Goal: Contribute content: Add original content to the website for others to see

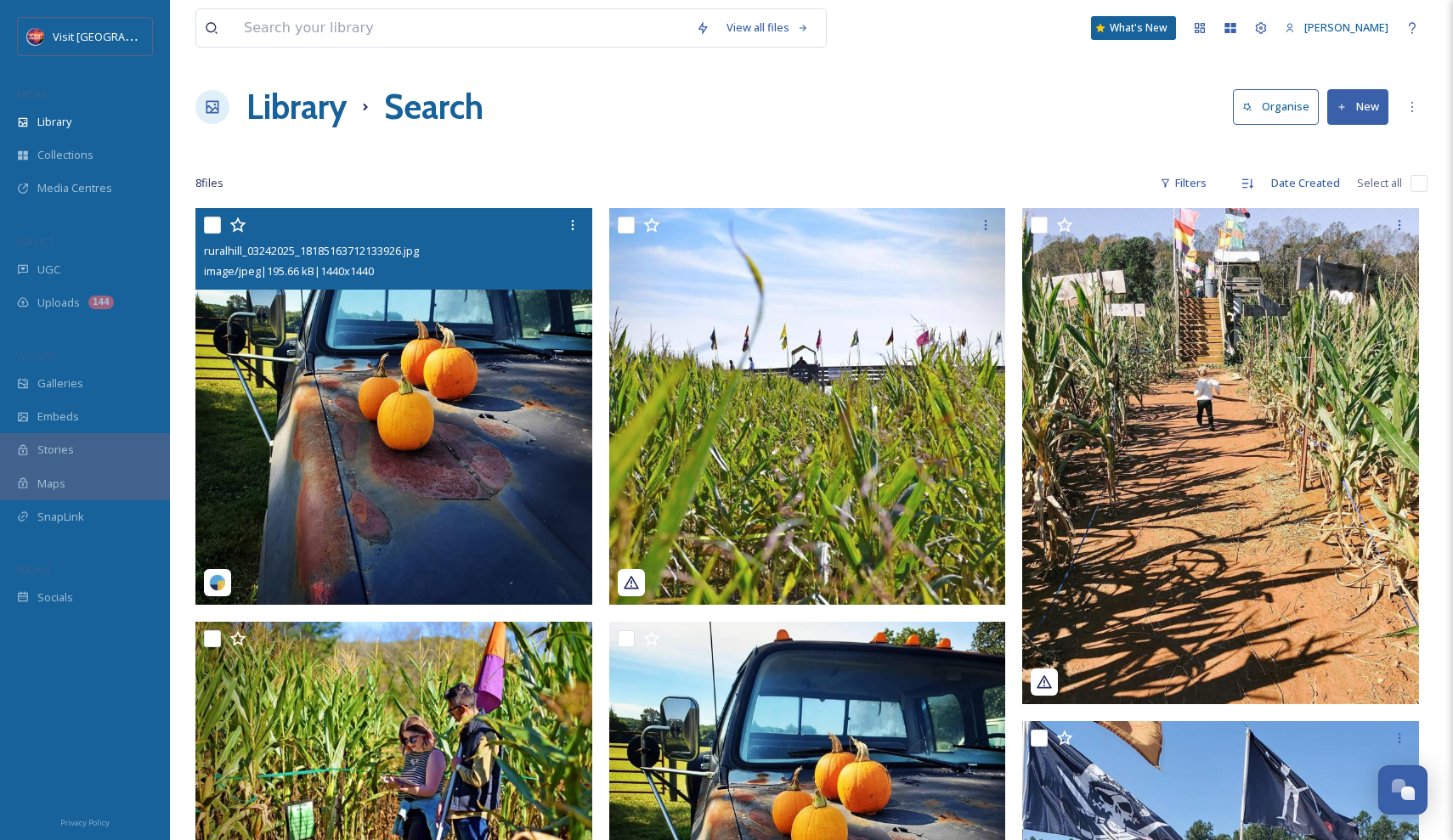
click at [482, 320] on img at bounding box center [393, 406] width 397 height 397
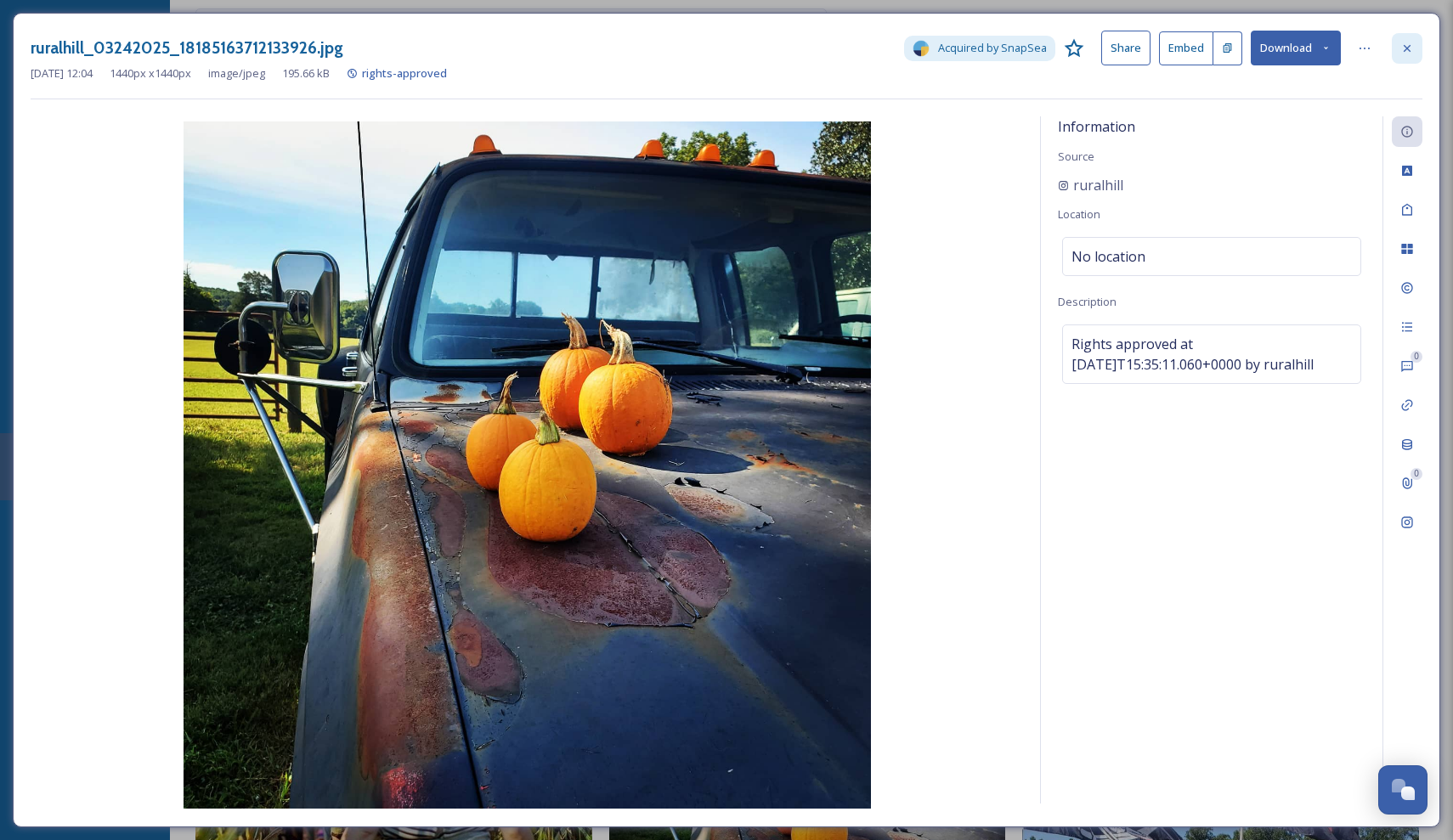
click at [1405, 47] on icon at bounding box center [1407, 48] width 14 height 14
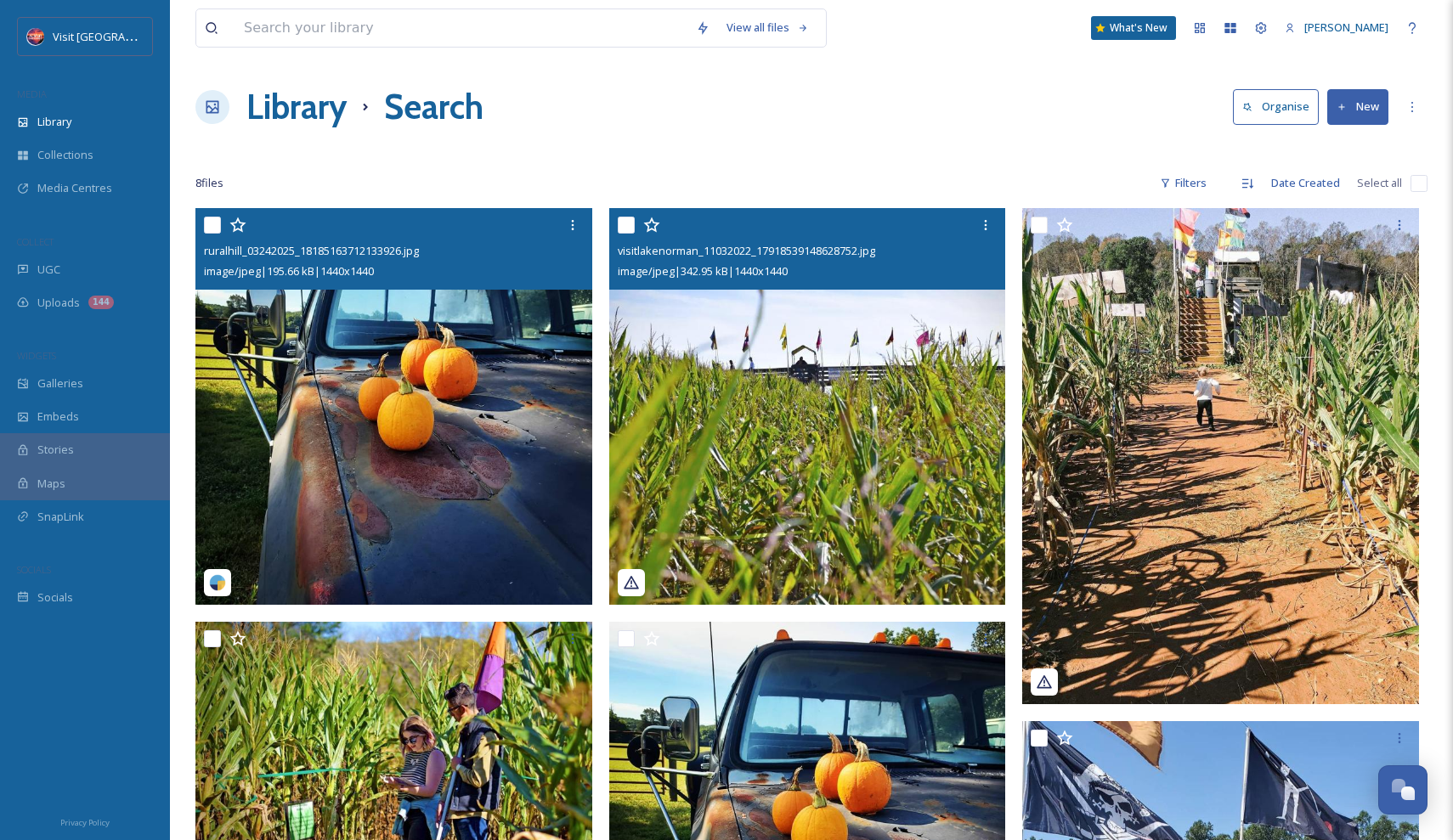
click at [893, 362] on img at bounding box center [807, 406] width 397 height 397
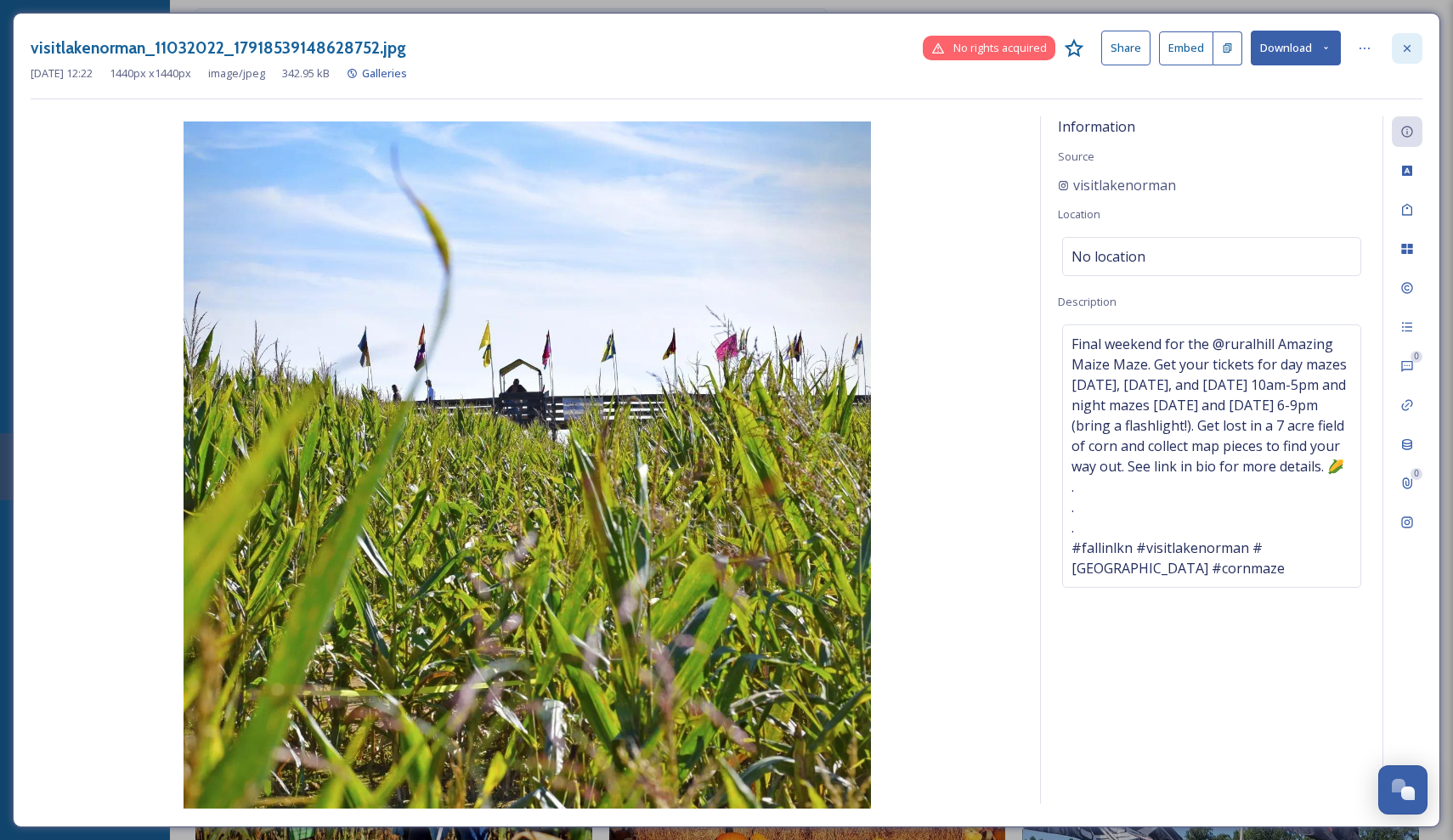
click at [1404, 46] on icon at bounding box center [1407, 48] width 14 height 14
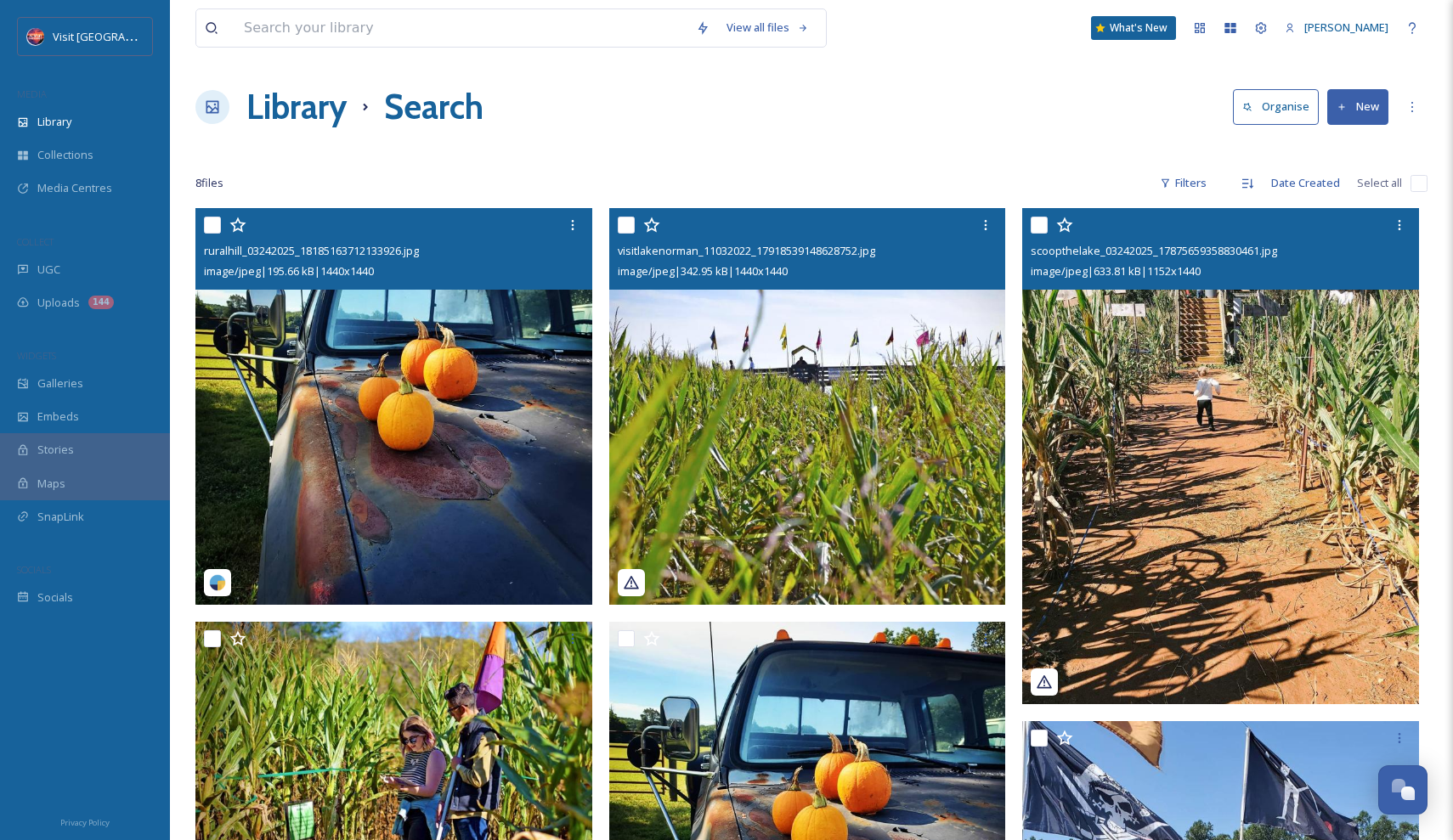
click at [1130, 347] on img at bounding box center [1221, 456] width 397 height 496
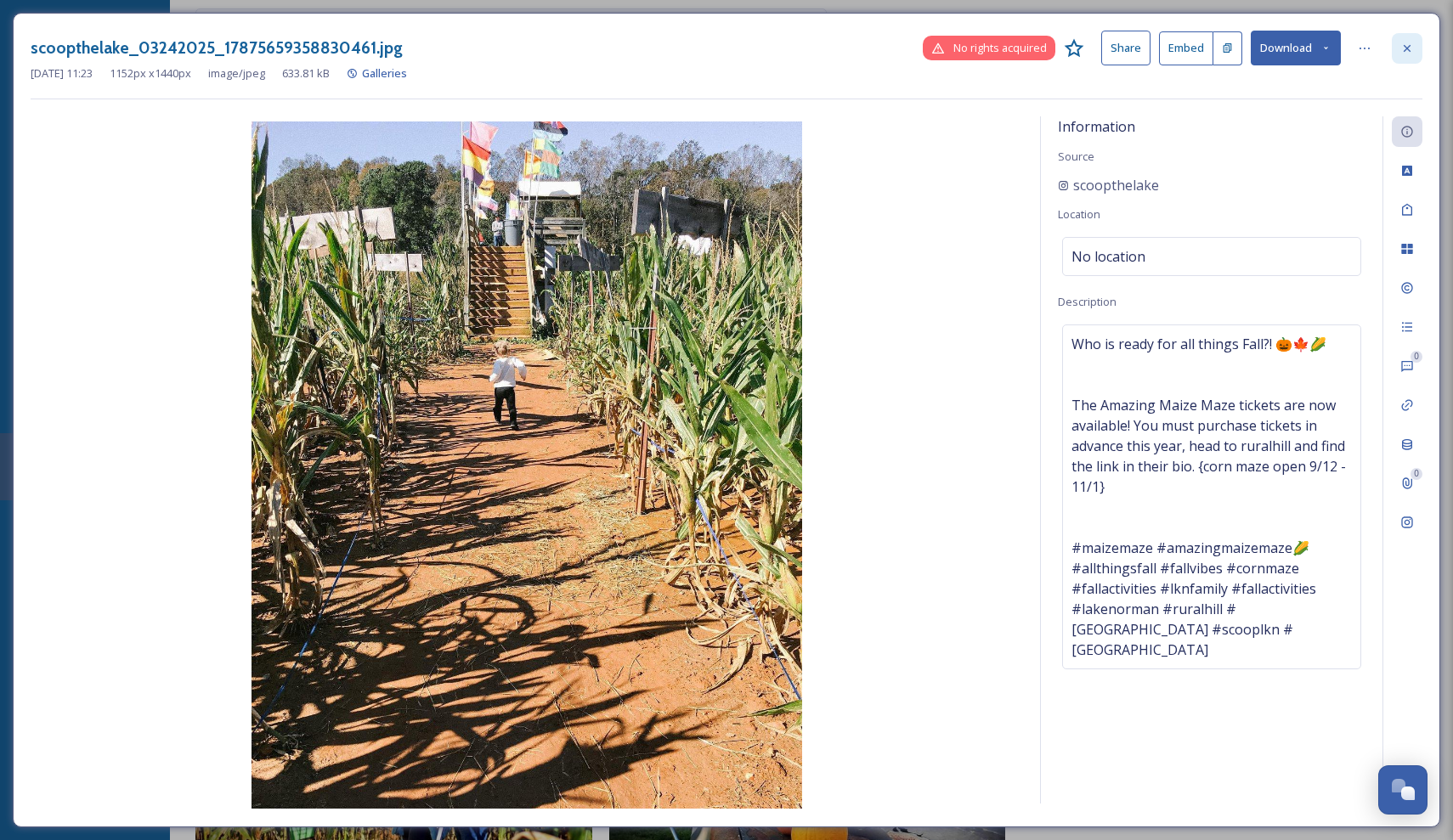
click at [1404, 54] on div at bounding box center [1407, 48] width 31 height 31
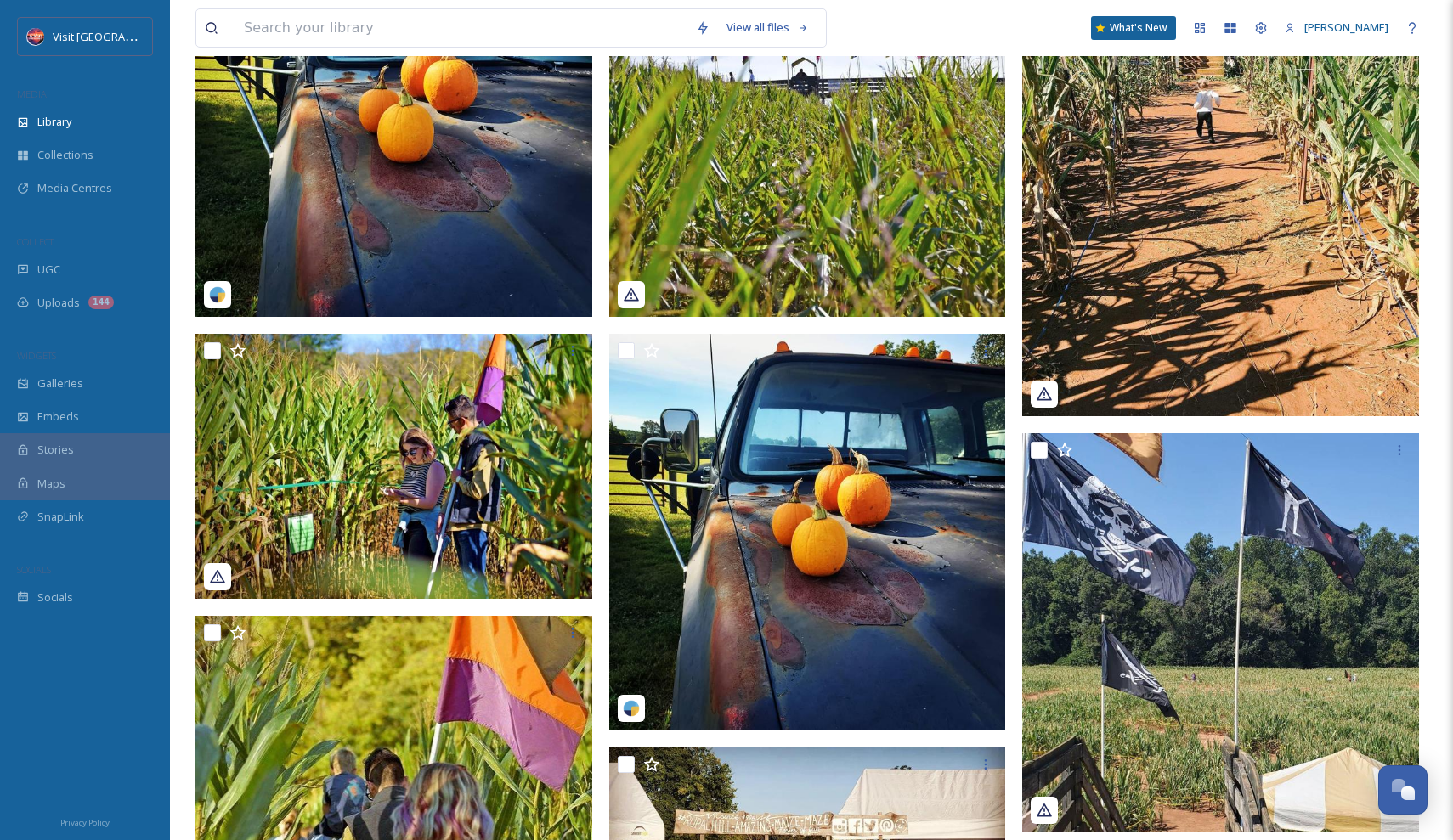
scroll to position [391, 0]
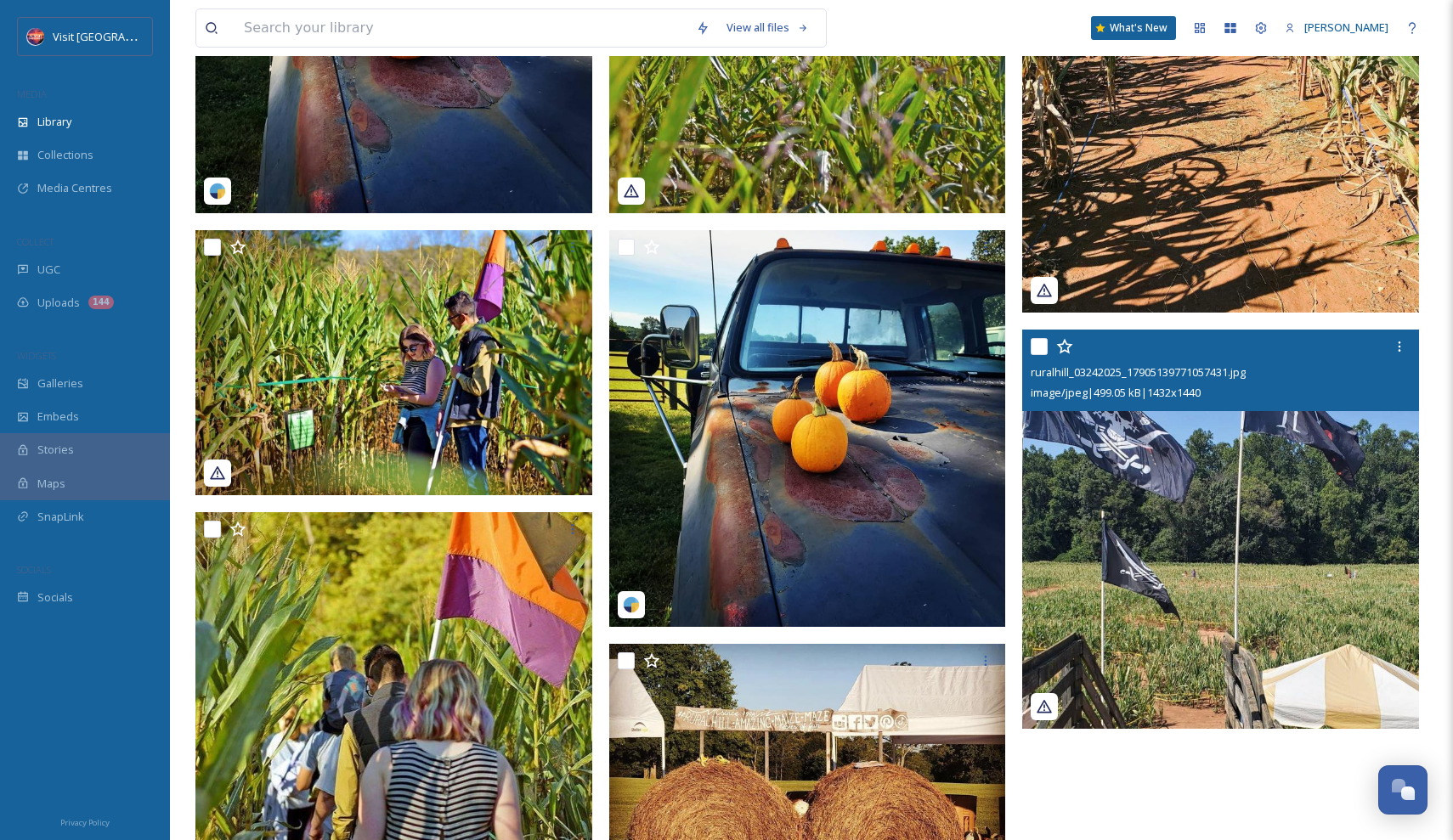
click at [1116, 565] on img at bounding box center [1221, 530] width 397 height 400
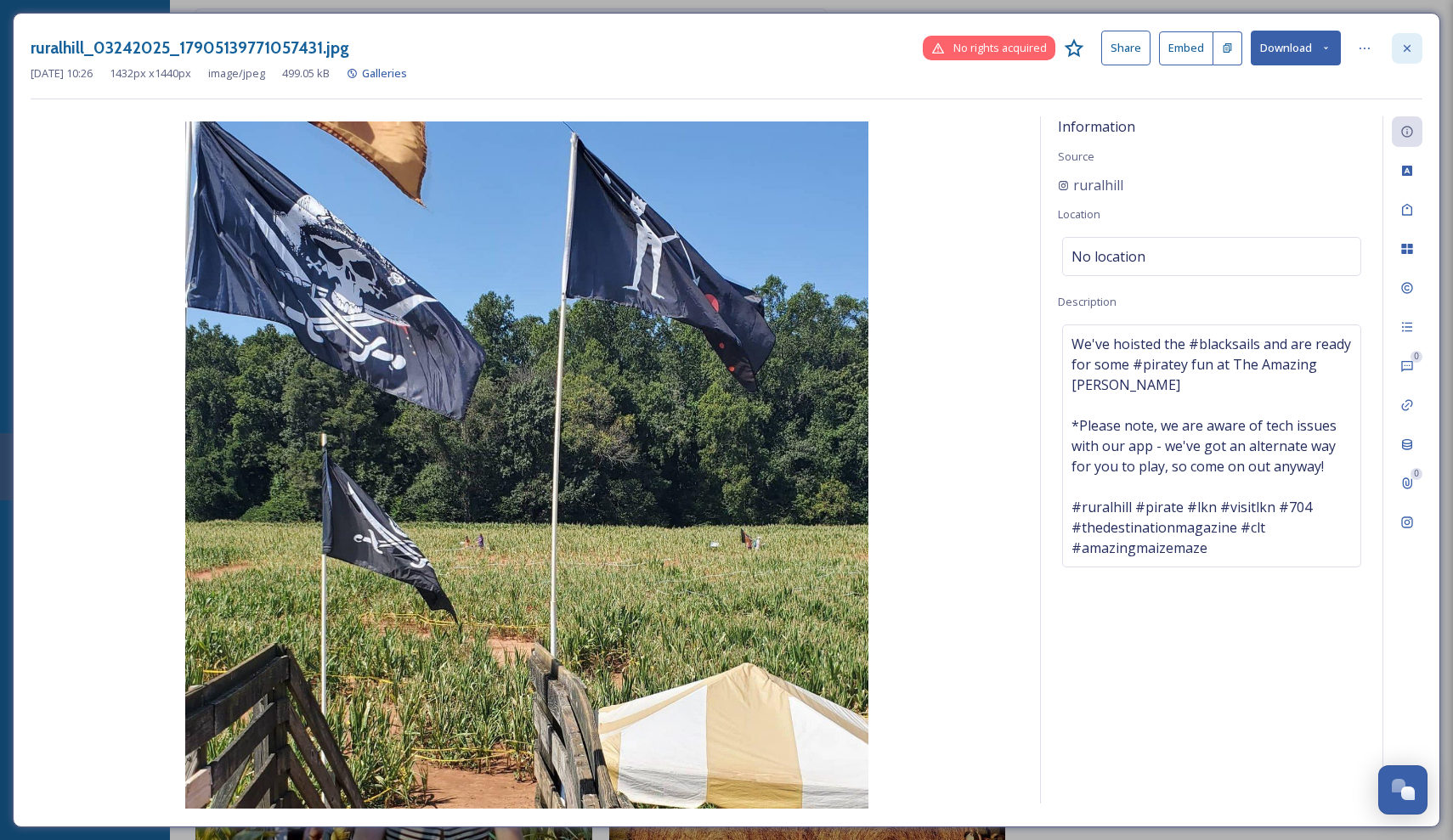
click at [1403, 53] on icon at bounding box center [1407, 48] width 14 height 14
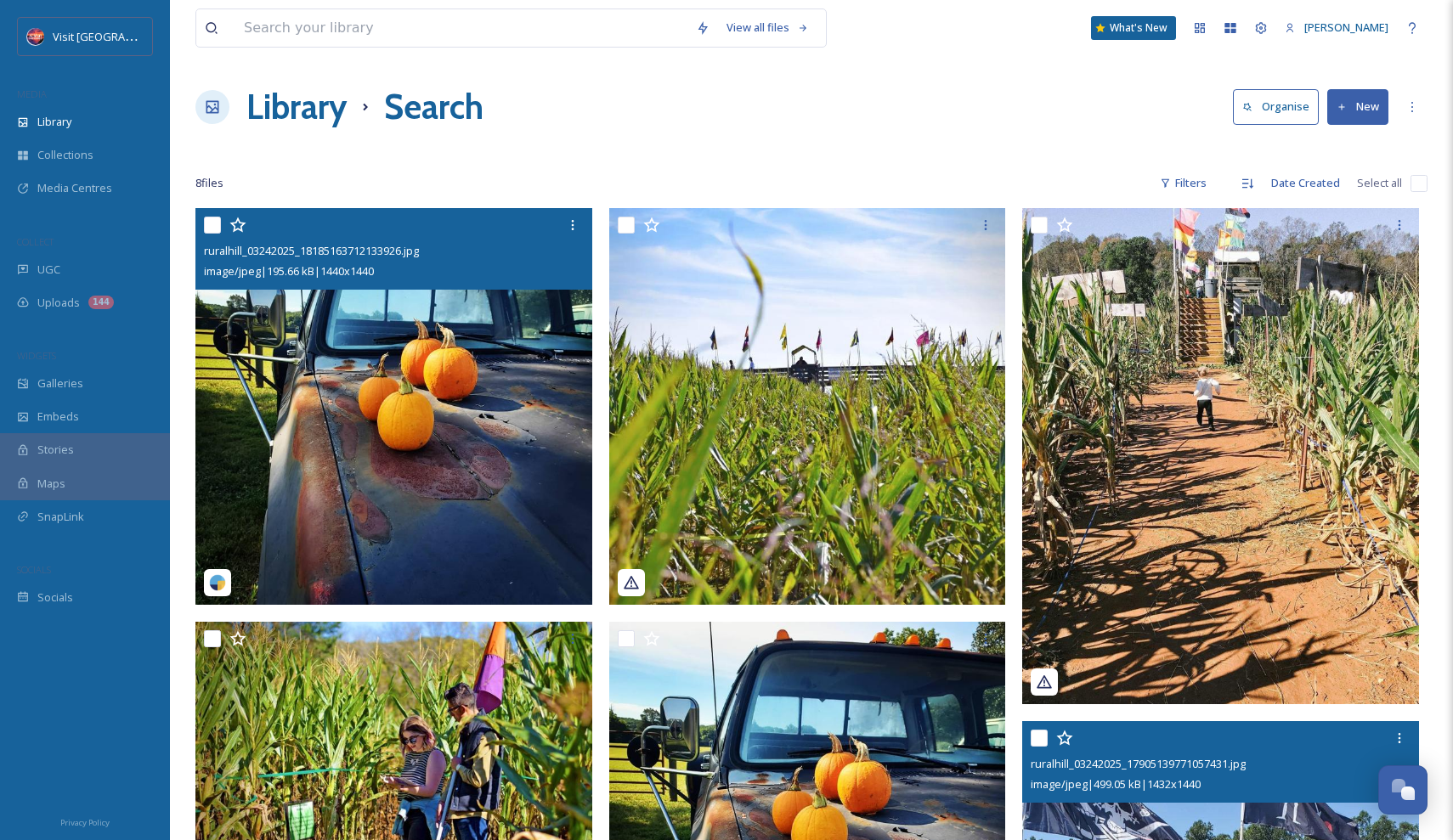
scroll to position [-1, 0]
click at [441, 331] on img at bounding box center [393, 406] width 397 height 397
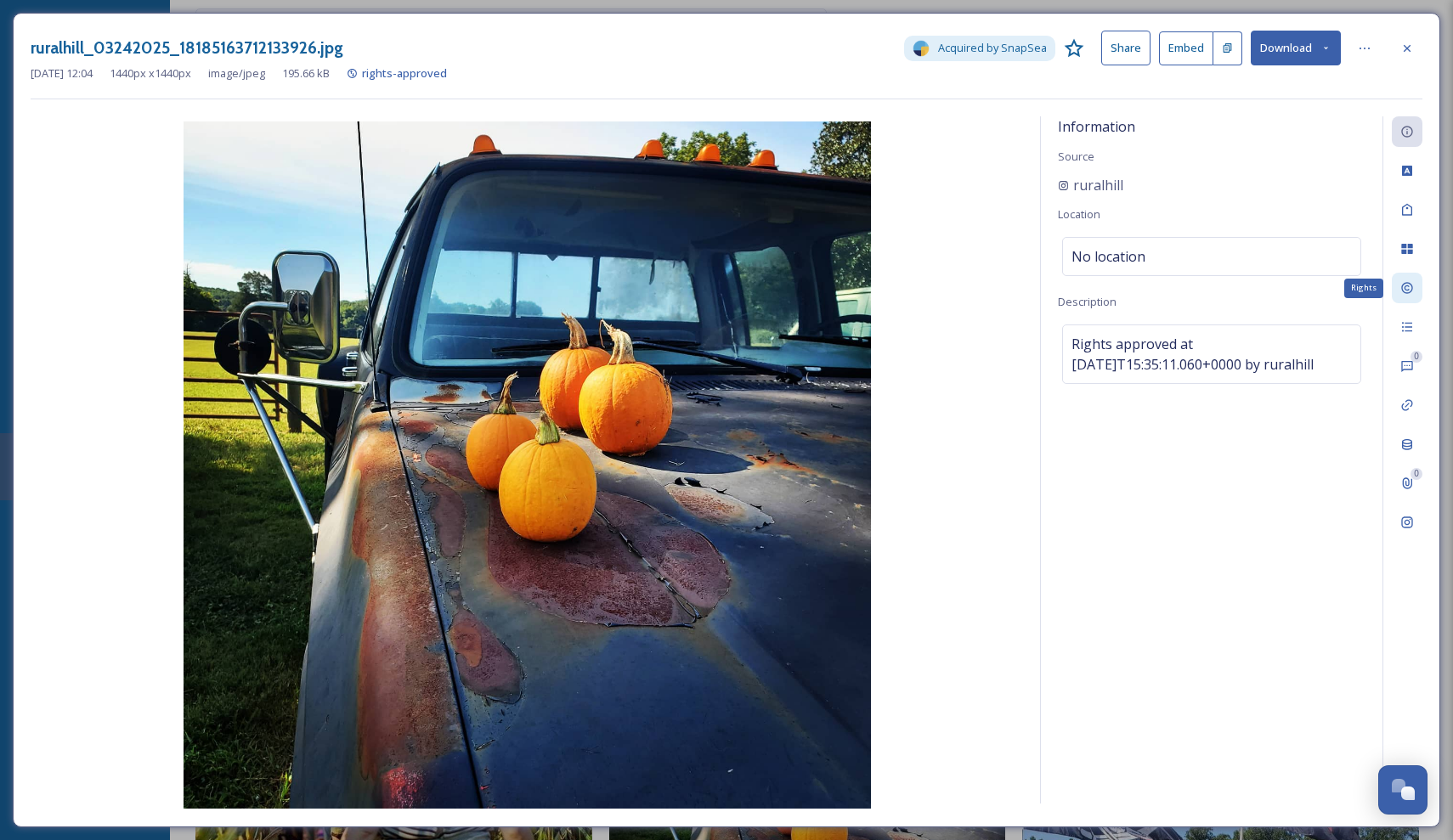
click at [1400, 279] on div "Rights" at bounding box center [1407, 287] width 31 height 31
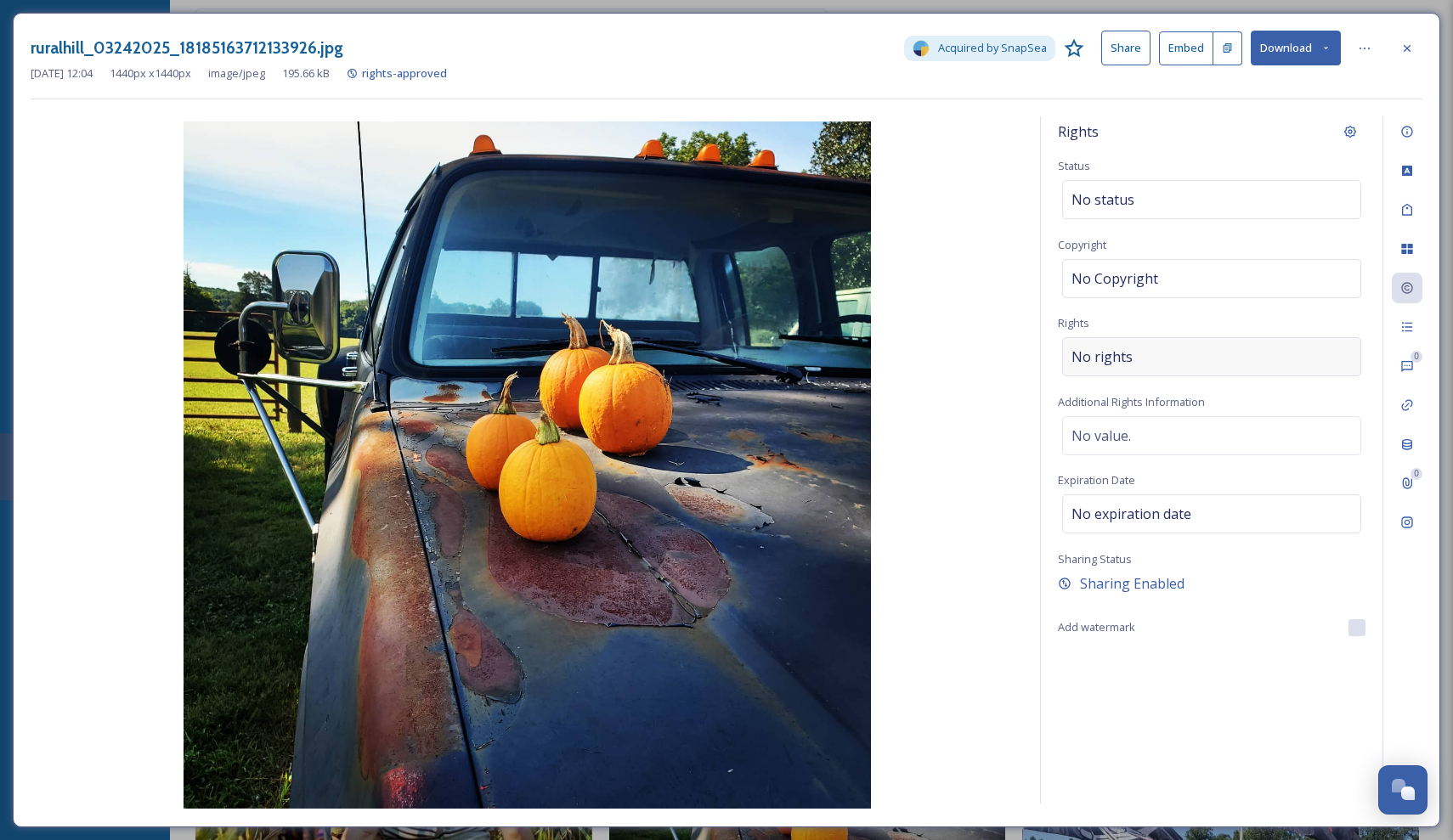
click at [1243, 361] on div "No rights" at bounding box center [1212, 357] width 299 height 39
click at [1199, 358] on input at bounding box center [1160, 361] width 187 height 37
click at [1414, 284] on div "Rights" at bounding box center [1407, 287] width 31 height 31
click at [1414, 135] on div "Information" at bounding box center [1407, 131] width 31 height 31
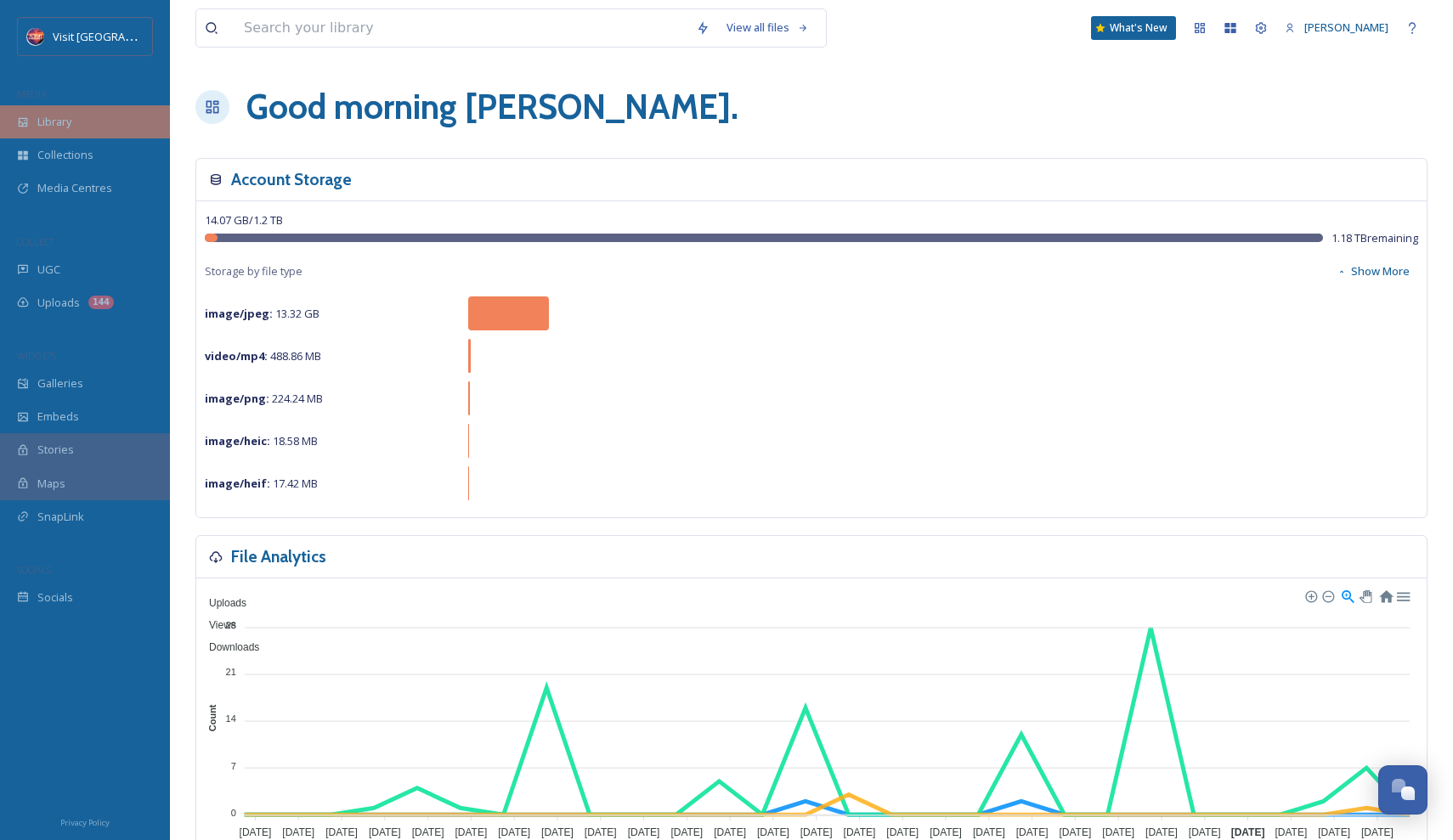
click at [40, 124] on span "Library" at bounding box center [54, 121] width 34 height 16
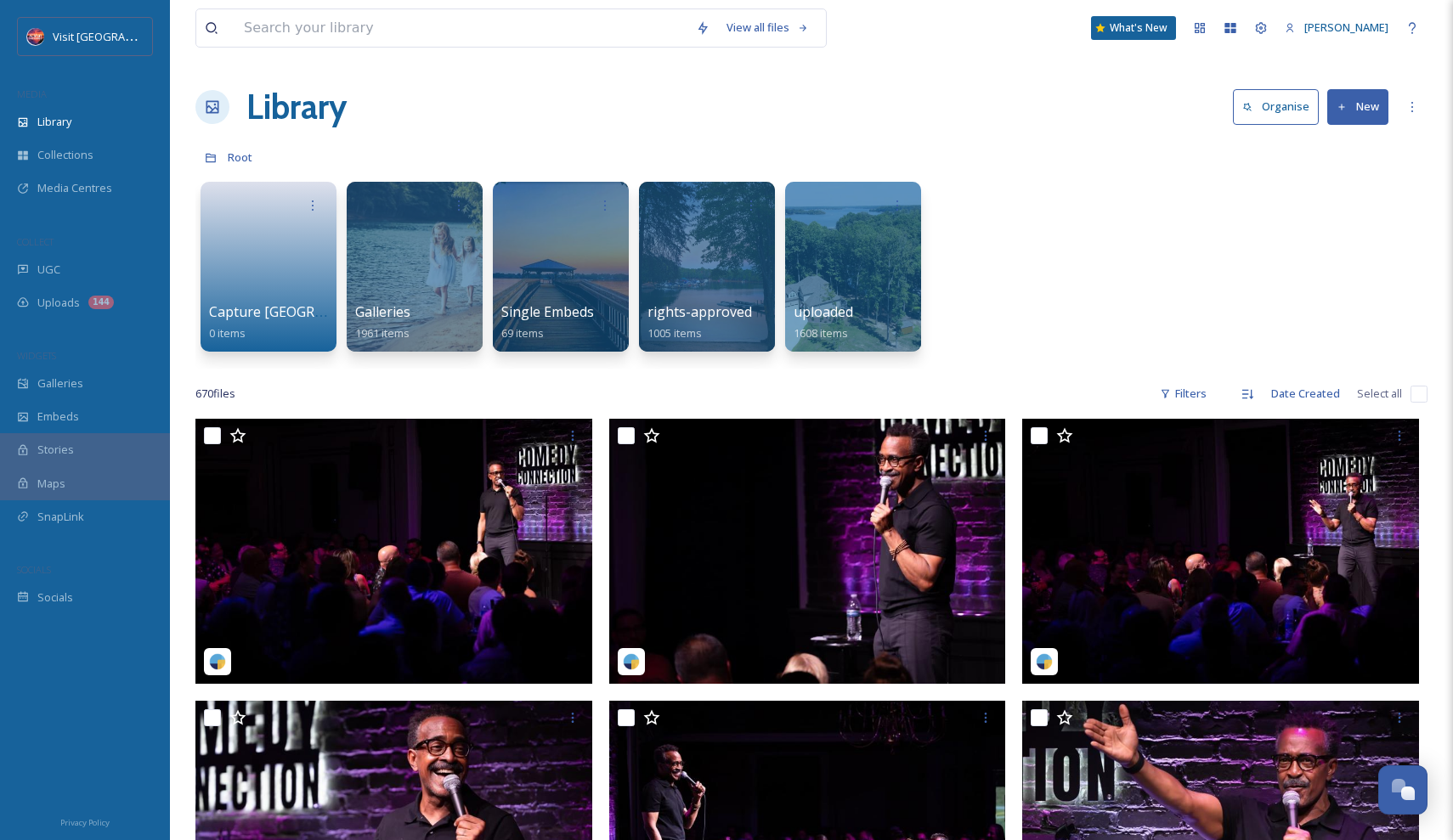
click at [1369, 107] on button "New" at bounding box center [1358, 106] width 61 height 34
click at [1169, 222] on div "Capture Lake [PERSON_NAME] 0 items Galleries 1961 items Single Embeds 69 items …" at bounding box center [811, 270] width 1232 height 195
click at [64, 266] on div "UGC" at bounding box center [85, 269] width 170 height 33
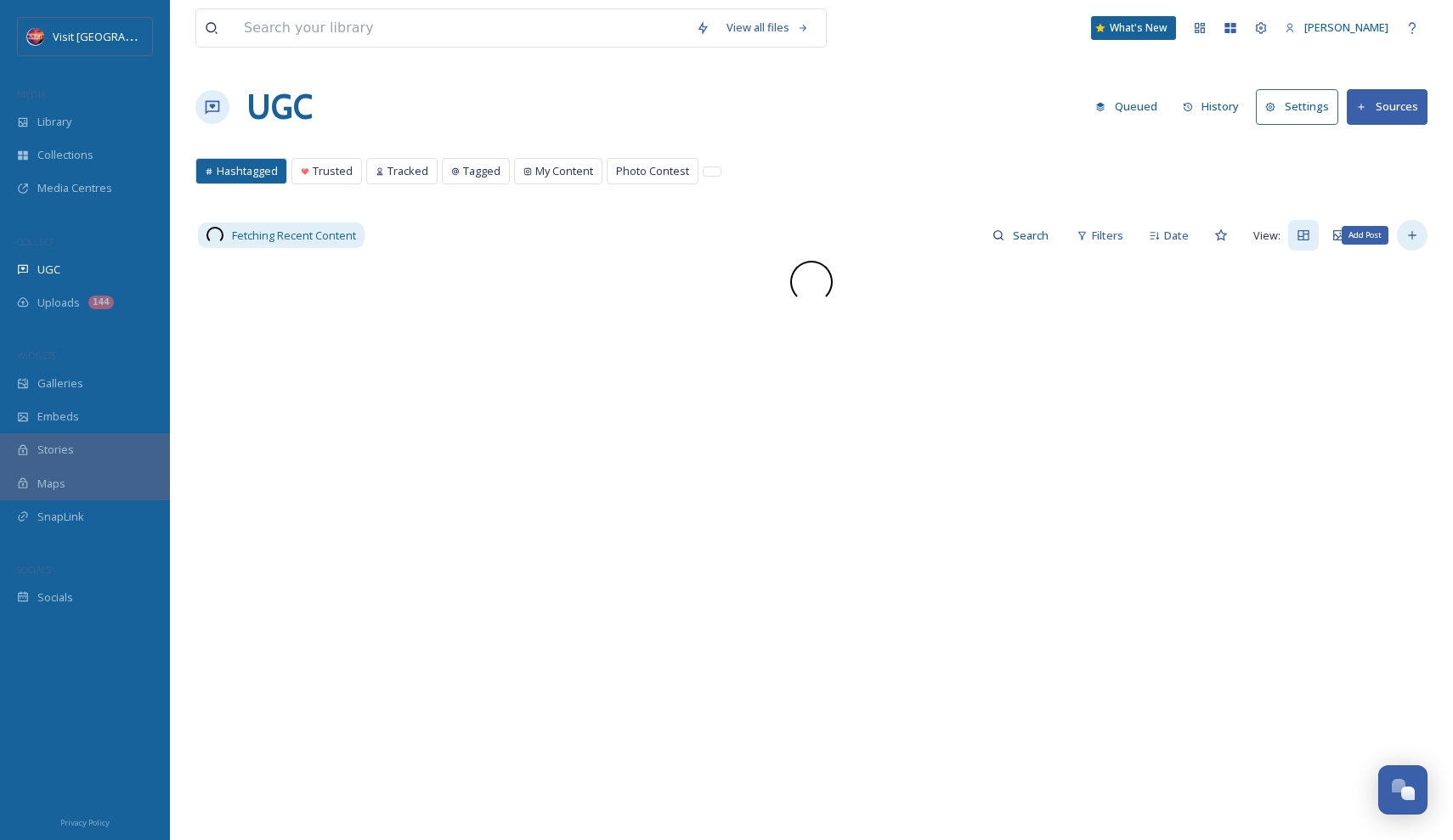
click at [1408, 240] on icon at bounding box center [1412, 235] width 14 height 14
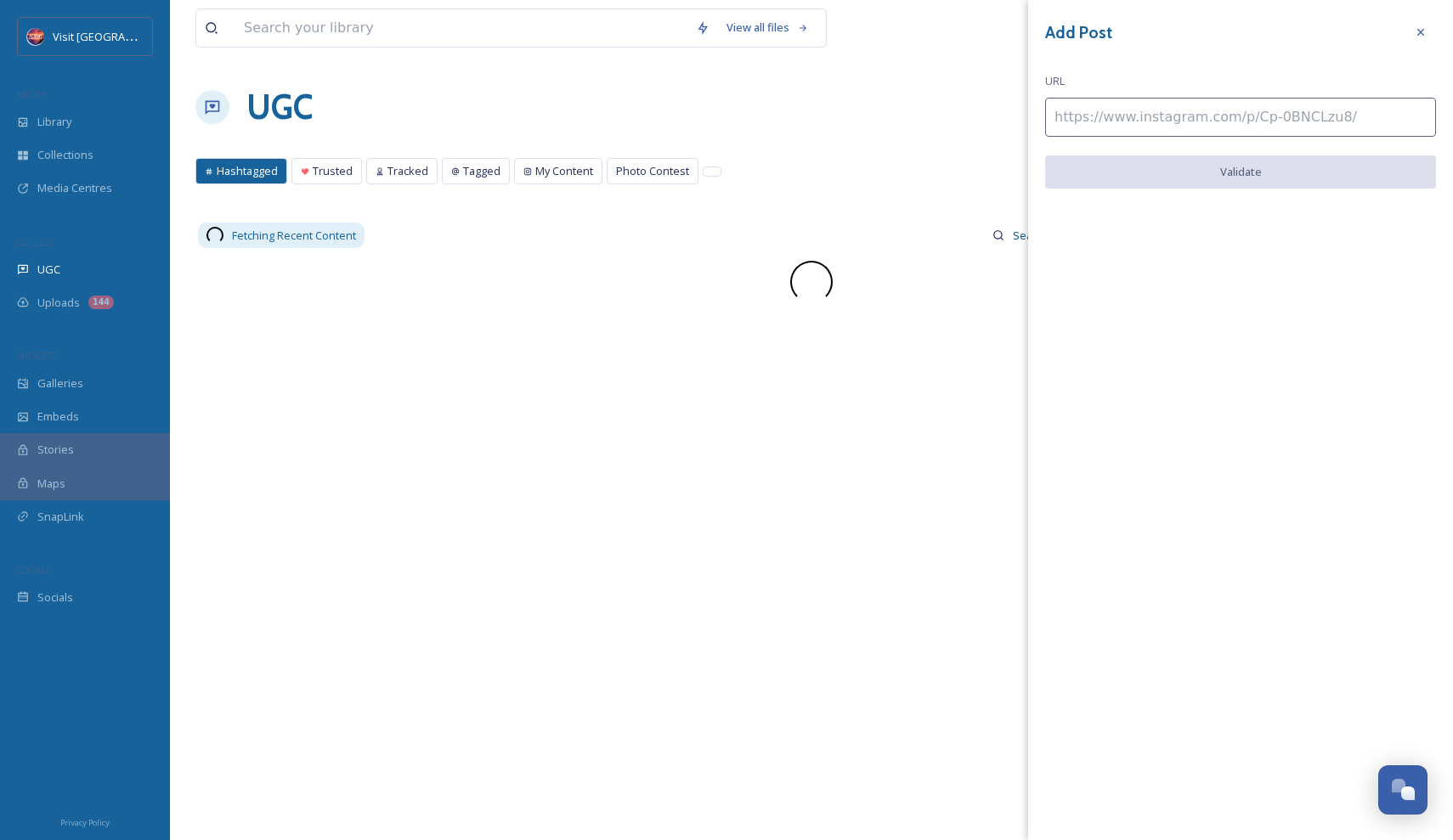
click at [1177, 116] on input at bounding box center [1240, 117] width 390 height 39
paste input "[URL][DOMAIN_NAME]"
type input "[URL][DOMAIN_NAME]"
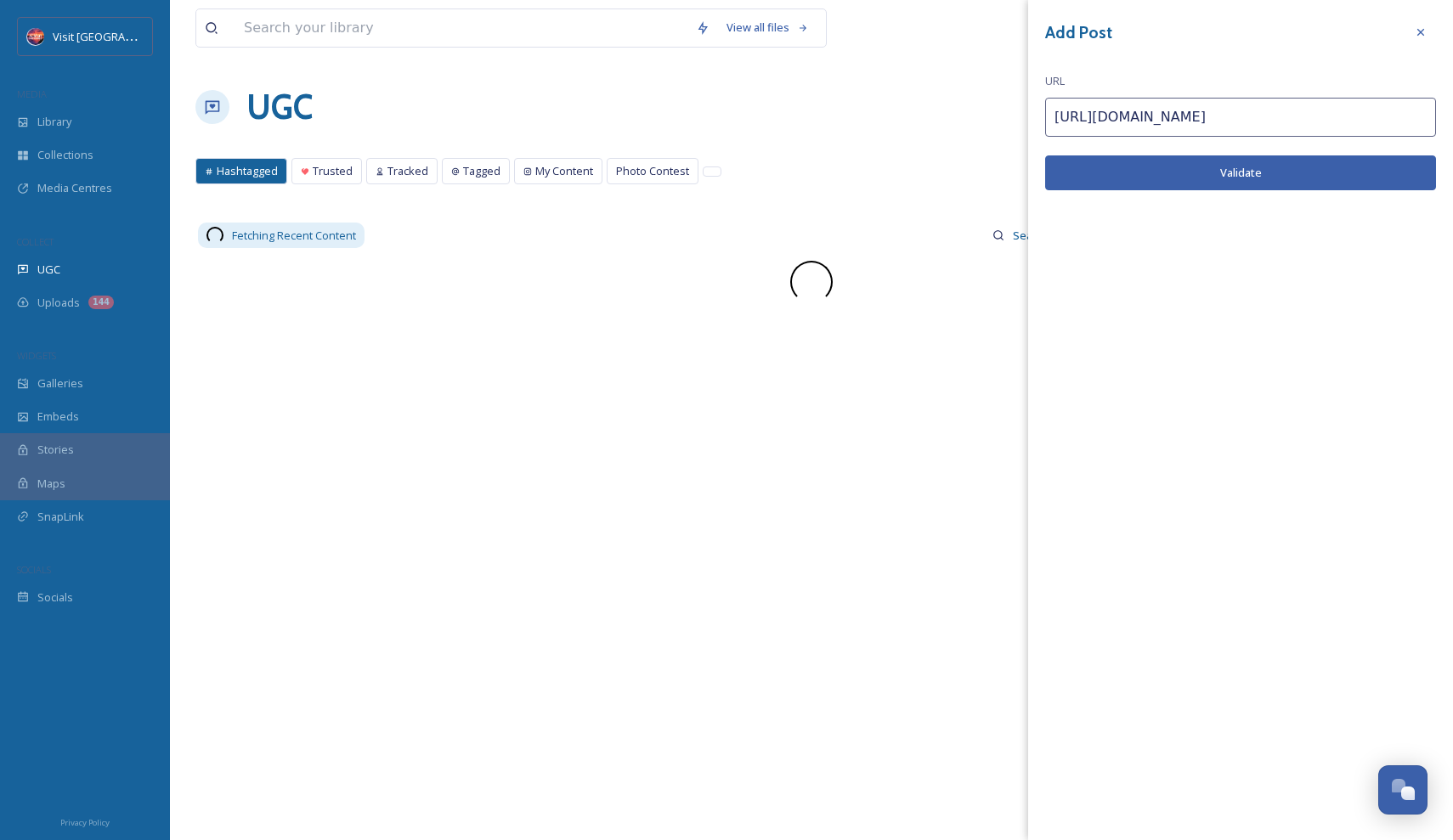
click at [1170, 163] on button "Validate" at bounding box center [1240, 172] width 390 height 34
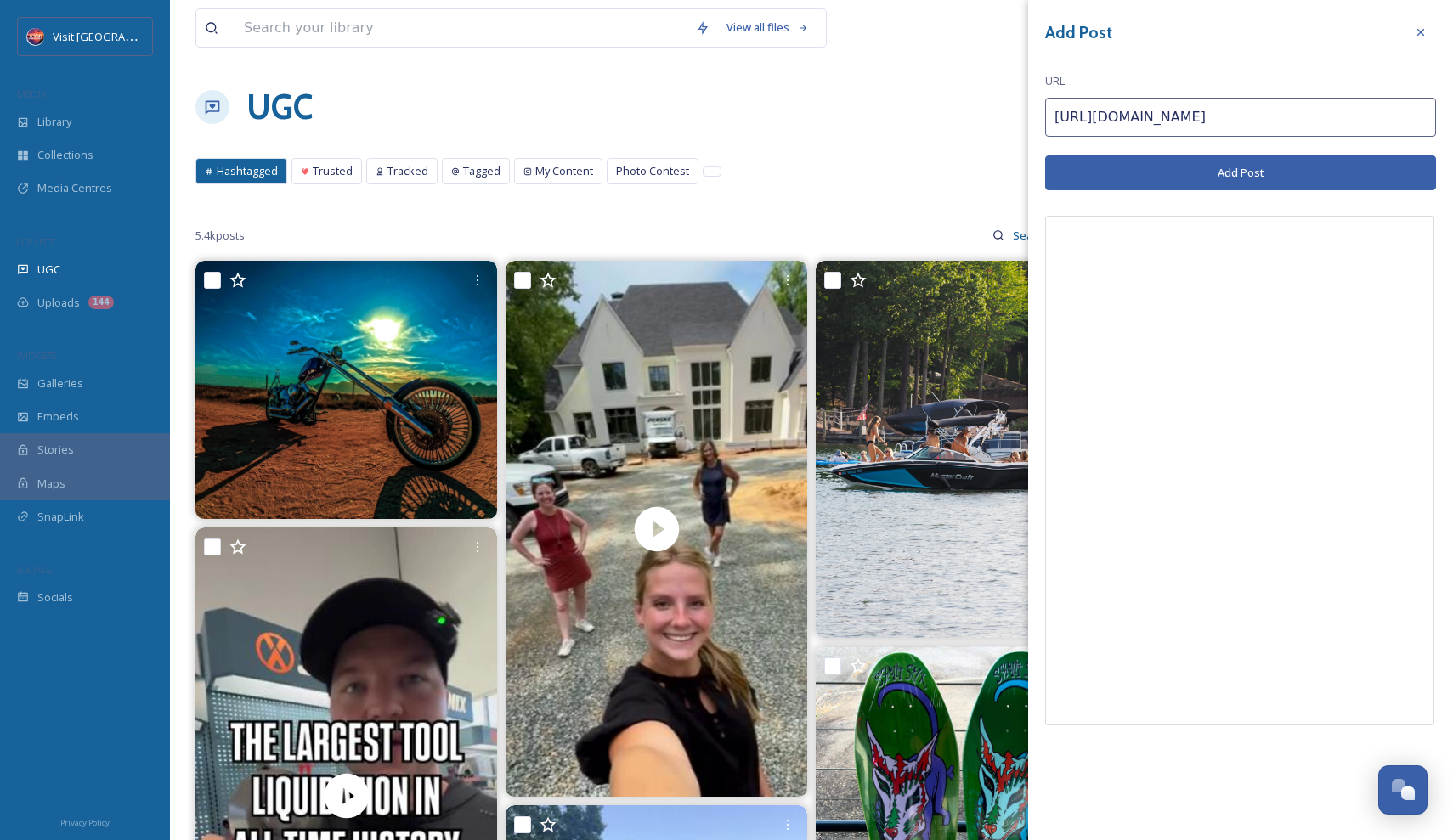
click at [1209, 167] on button "Add Post" at bounding box center [1240, 172] width 390 height 34
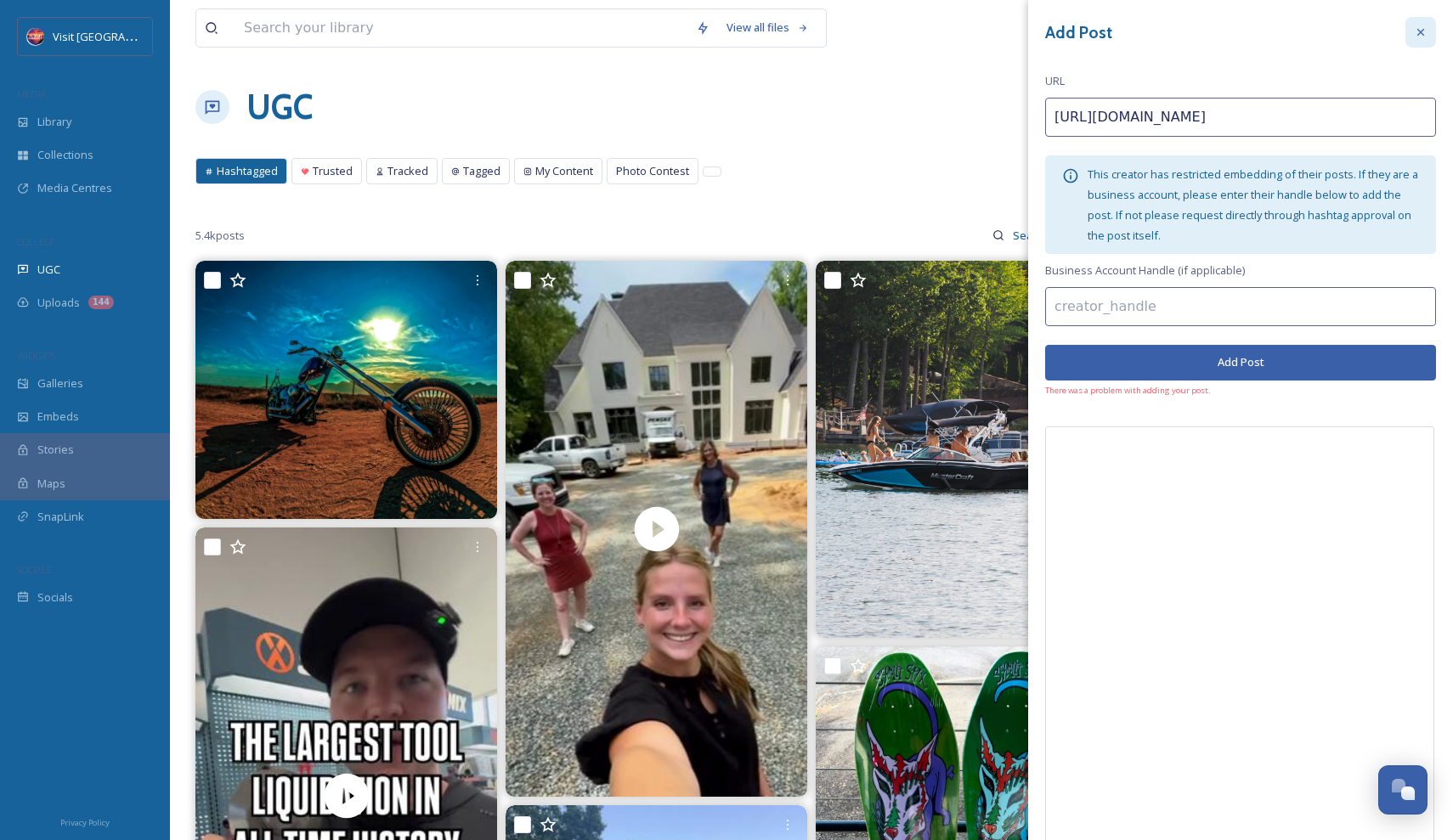
click at [1428, 25] on div at bounding box center [1420, 32] width 31 height 31
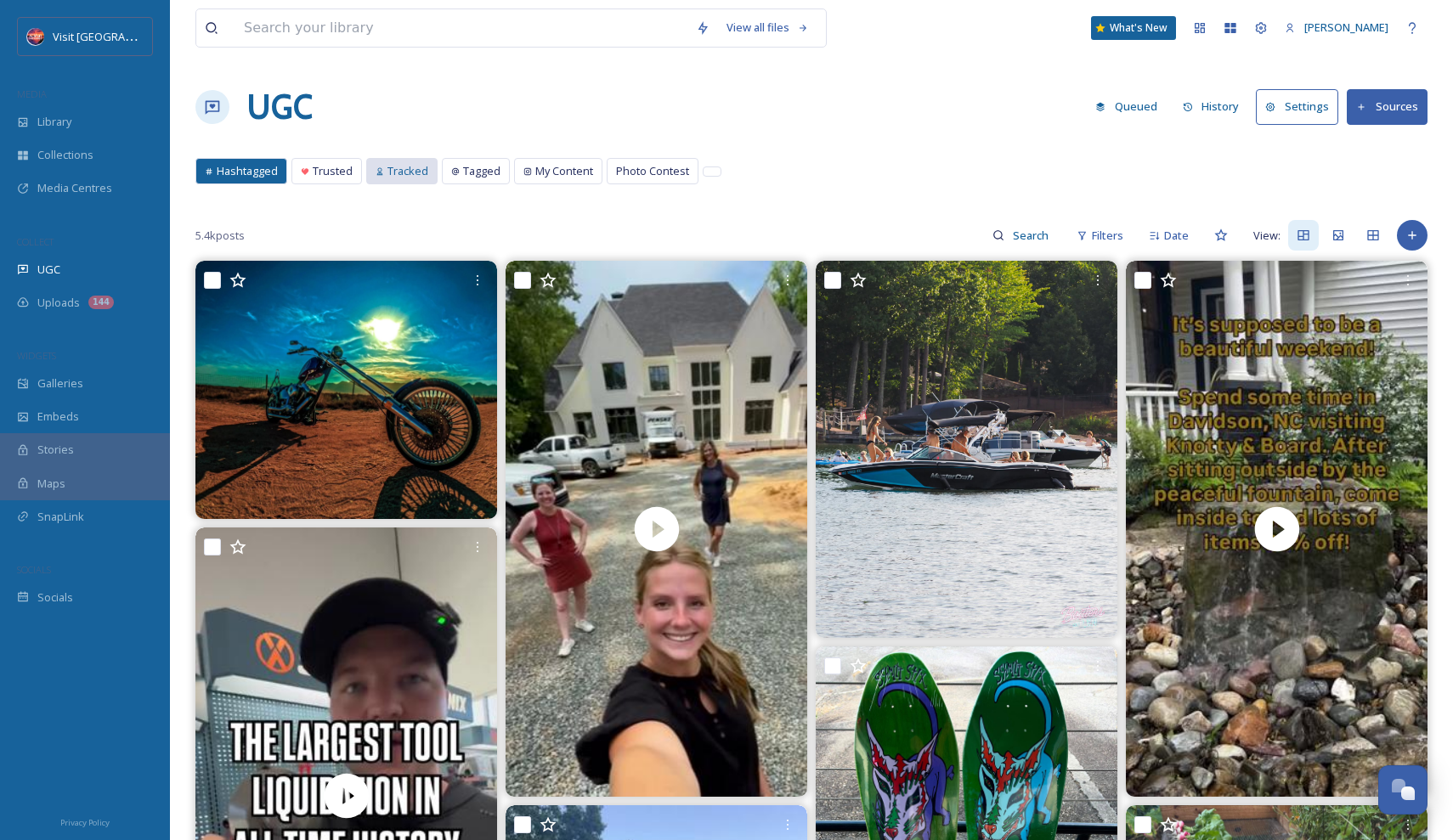
click at [411, 160] on div "Tracked" at bounding box center [402, 171] width 70 height 25
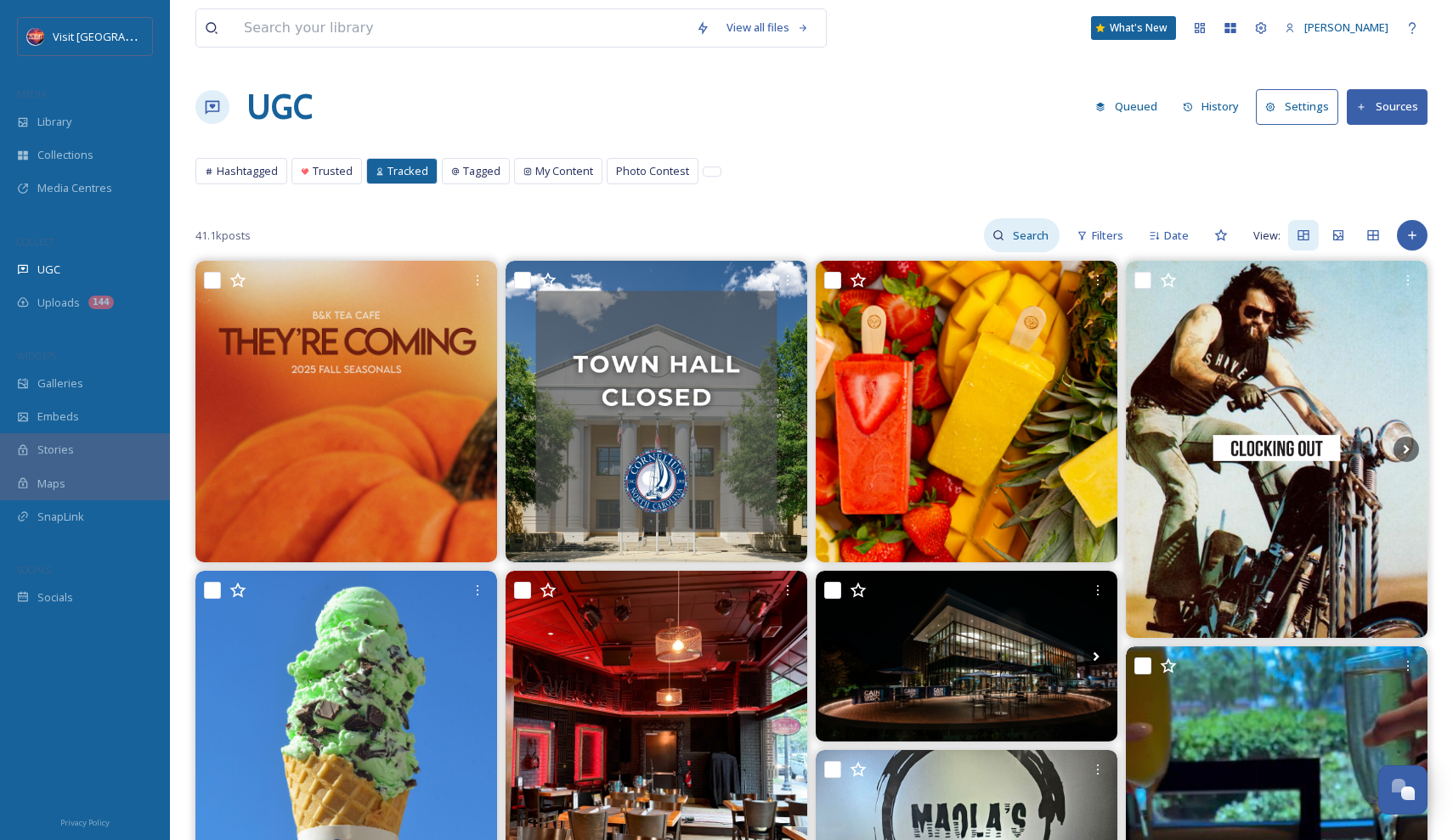
click at [1032, 235] on input at bounding box center [1031, 235] width 55 height 34
type input "summit"
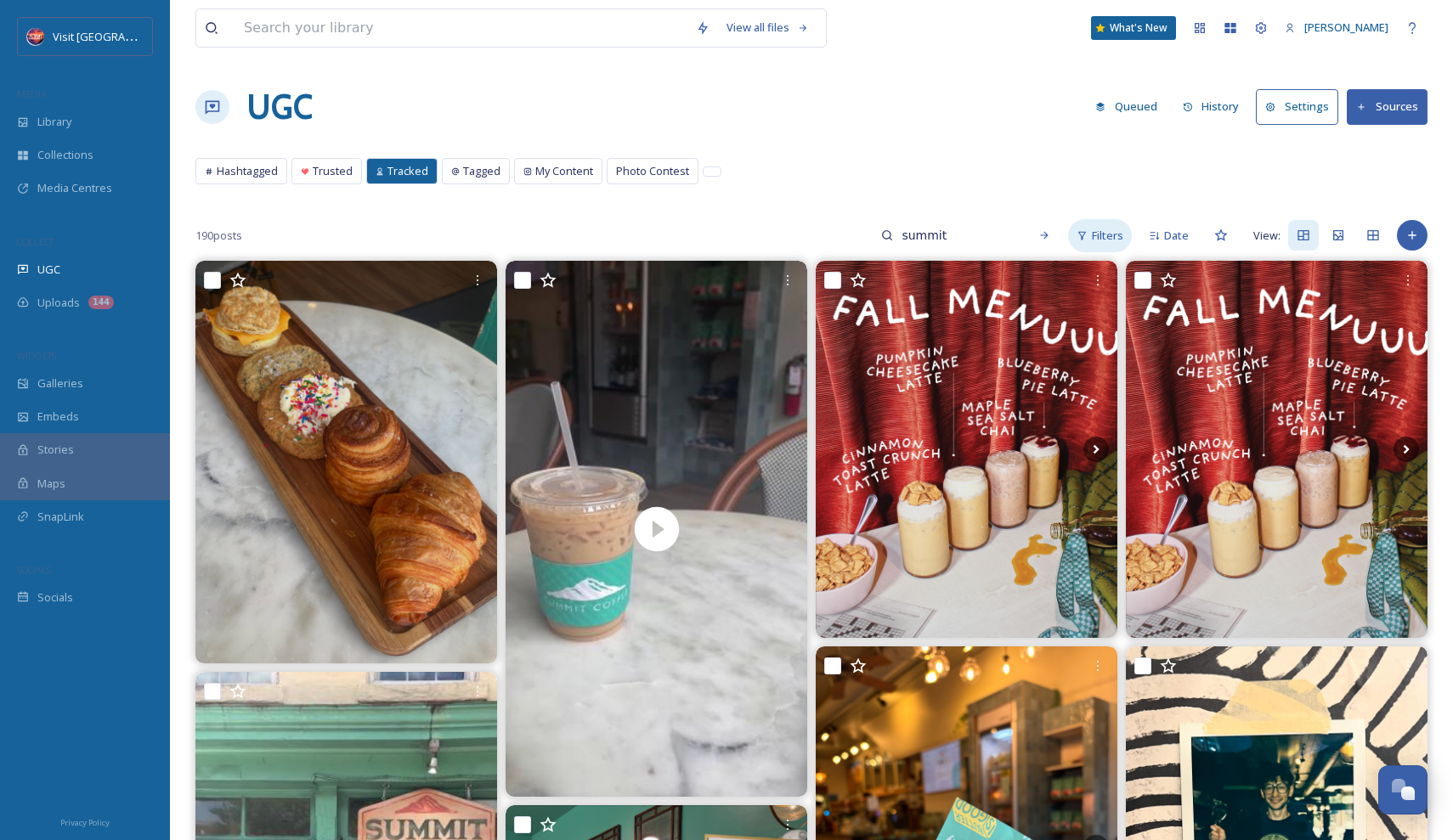
click at [1105, 233] on span "Filters" at bounding box center [1108, 235] width 32 height 16
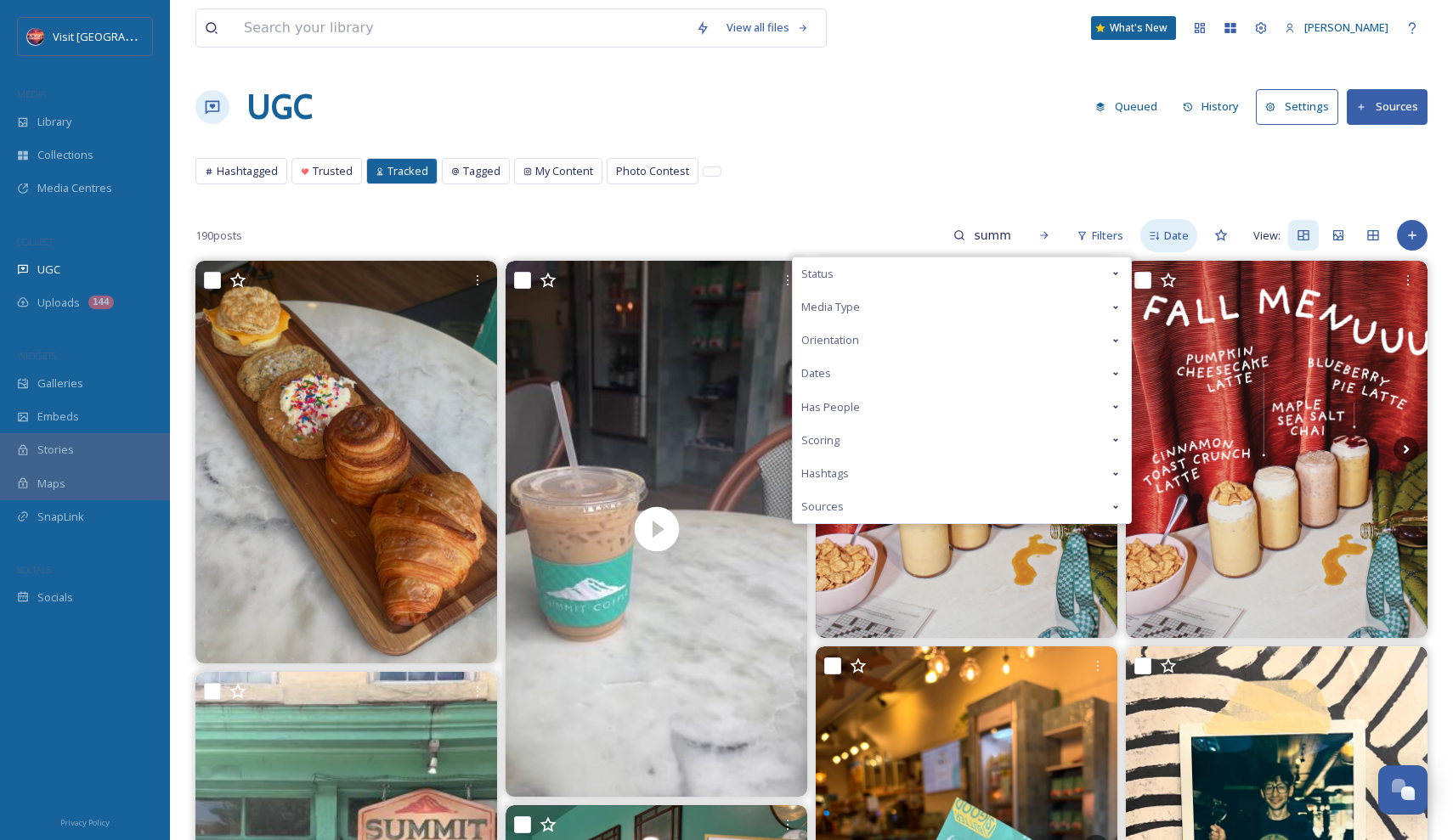
click at [1155, 238] on icon at bounding box center [1155, 236] width 11 height 11
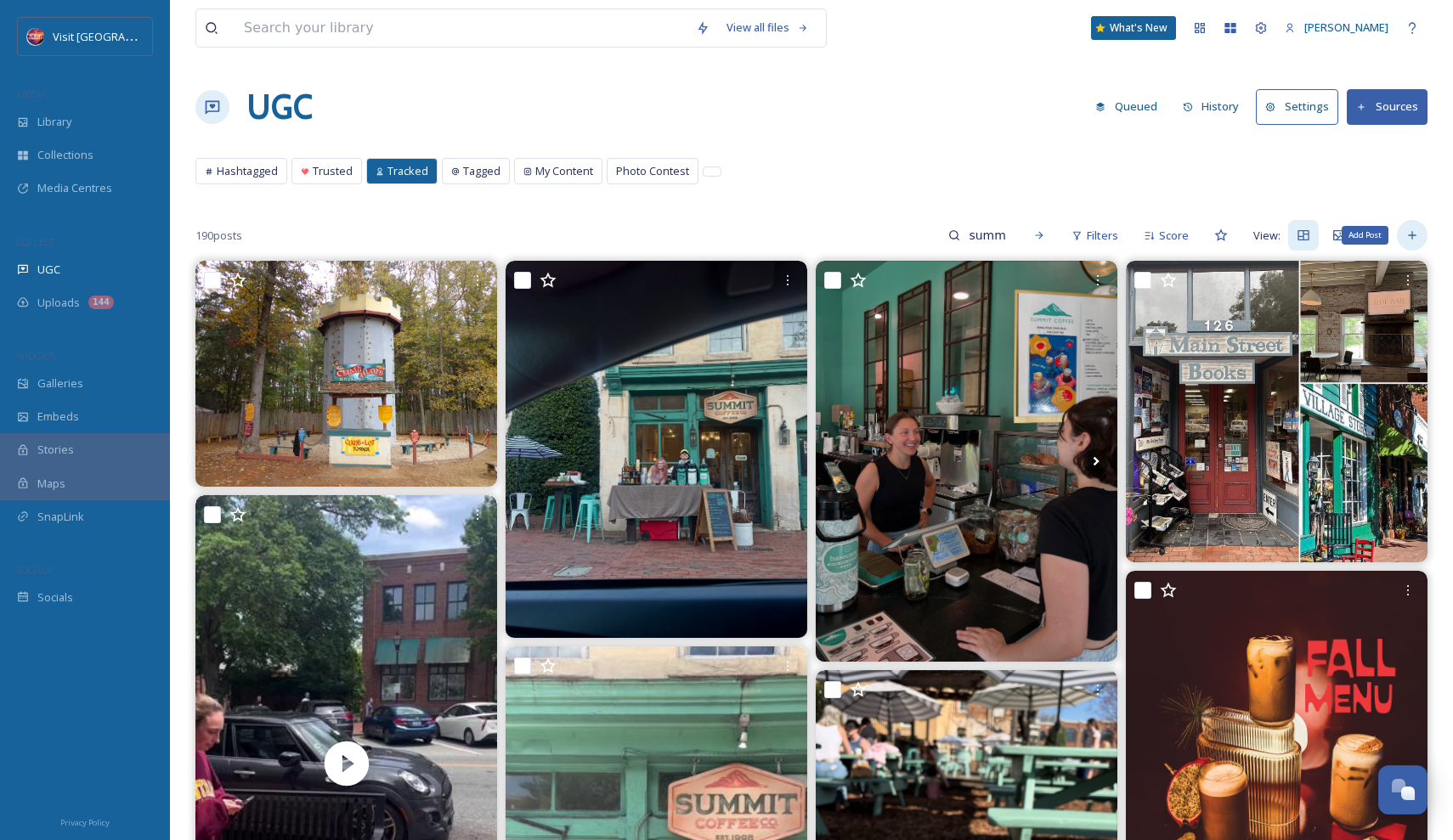
click at [1420, 240] on div "Add Post" at bounding box center [1412, 235] width 31 height 31
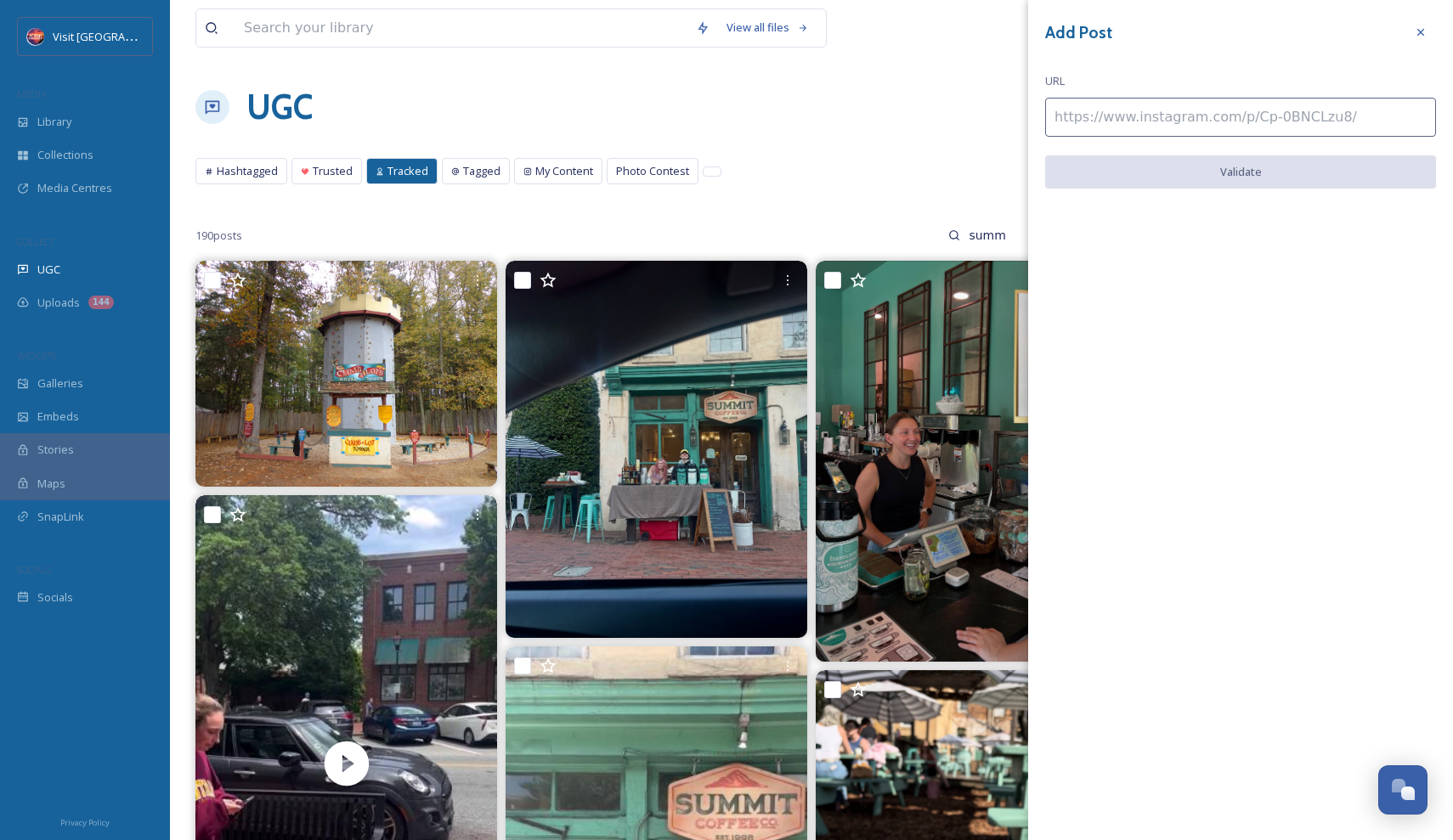
click at [1217, 116] on input at bounding box center [1240, 117] width 390 height 39
paste input "[URL][DOMAIN_NAME]"
type input "[URL][DOMAIN_NAME]"
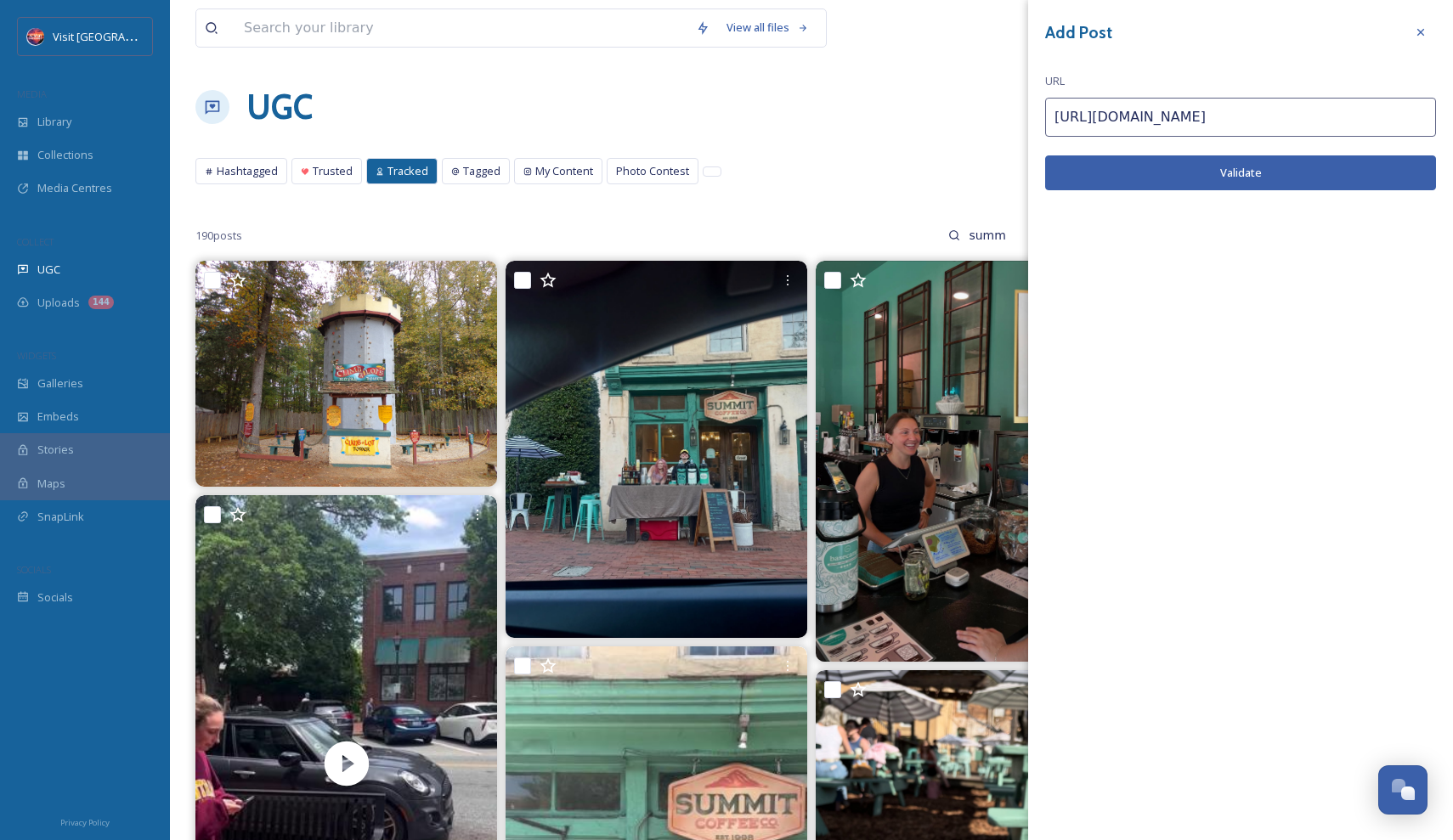
click at [1212, 172] on button "Validate" at bounding box center [1240, 172] width 390 height 34
click at [1290, 109] on input "[URL][DOMAIN_NAME]" at bounding box center [1240, 117] width 390 height 39
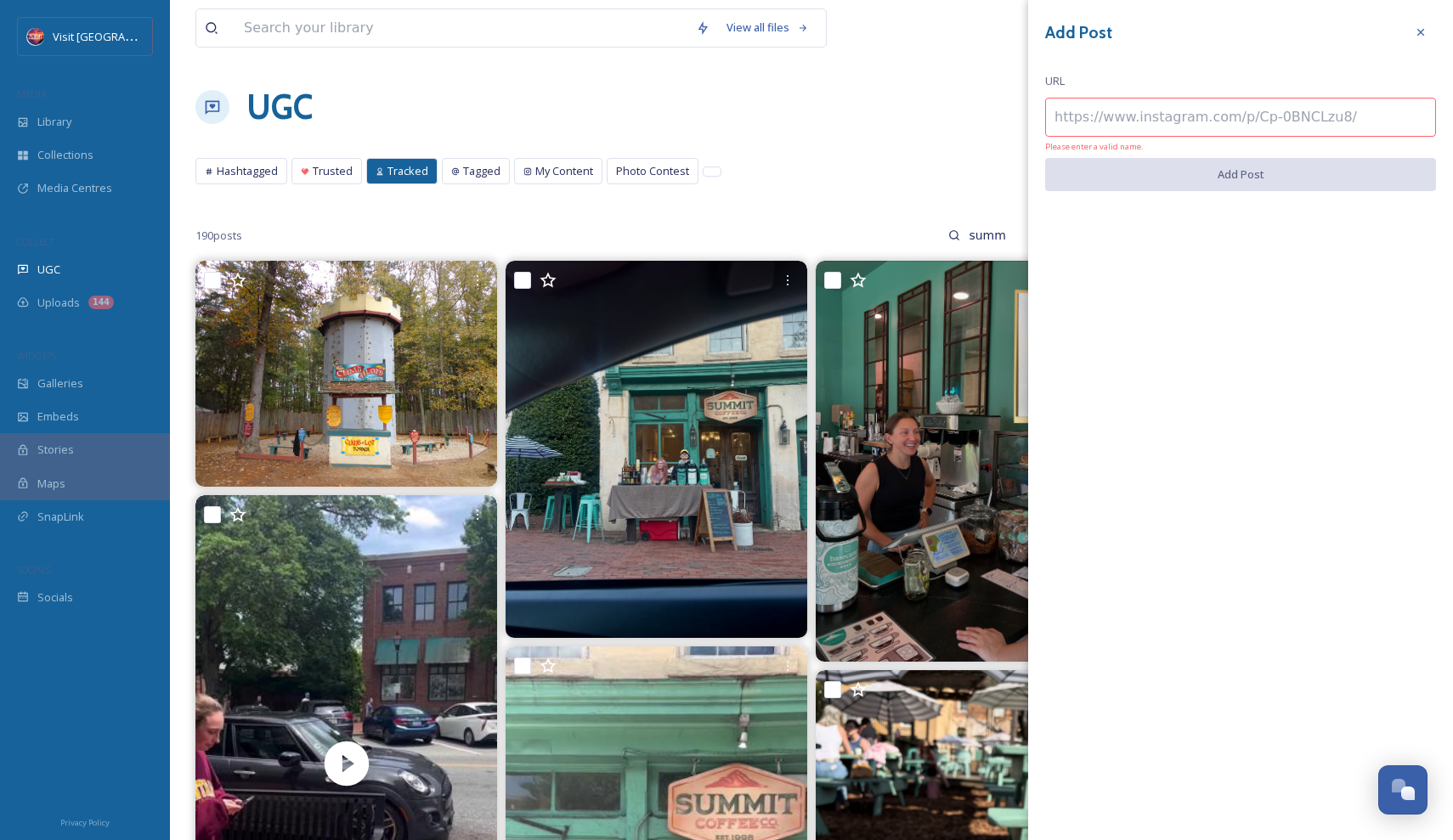
paste input "[URL][DOMAIN_NAME]"
type input "[URL][DOMAIN_NAME]"
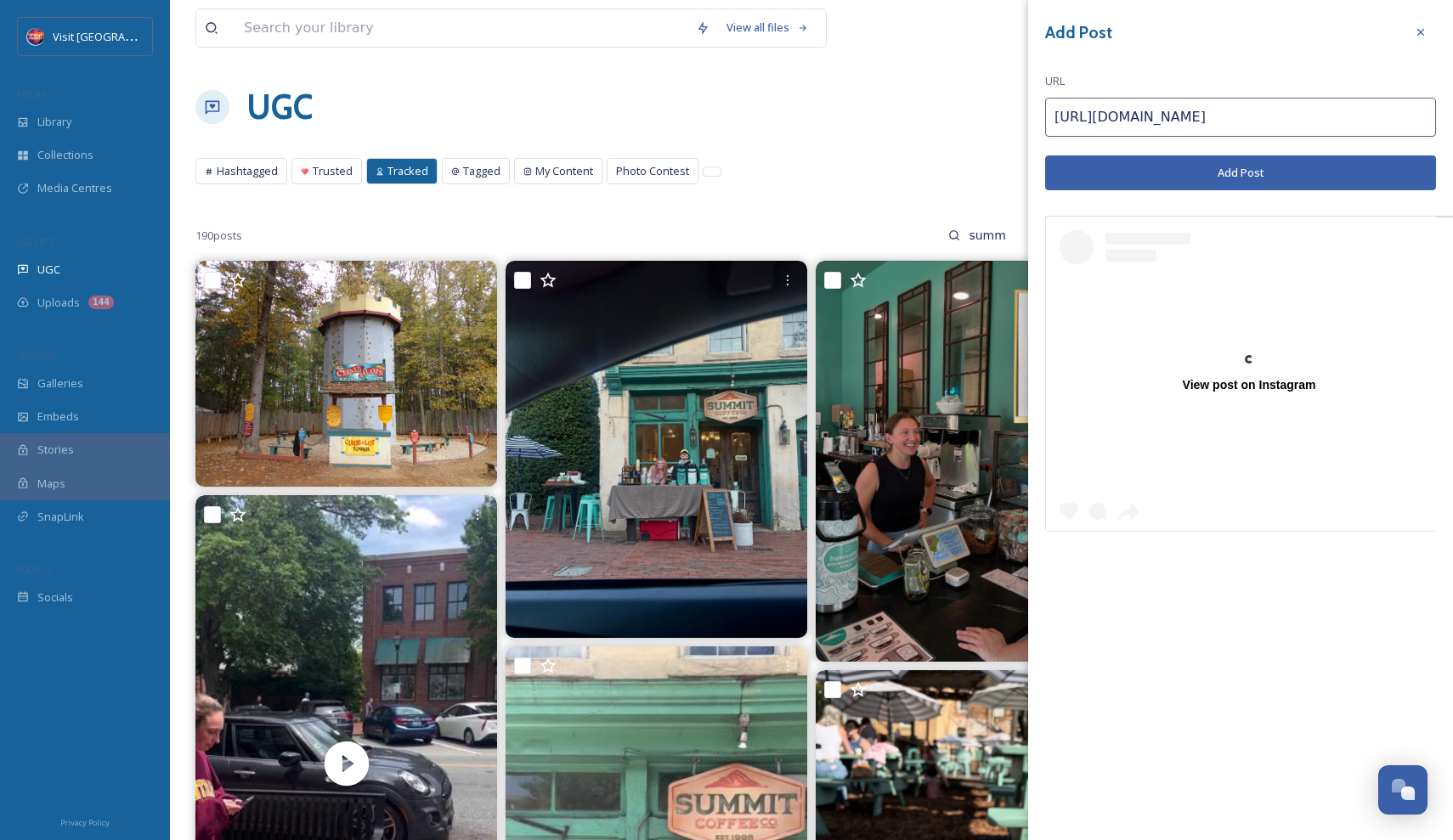
click at [1254, 164] on button "Add Post" at bounding box center [1240, 172] width 390 height 34
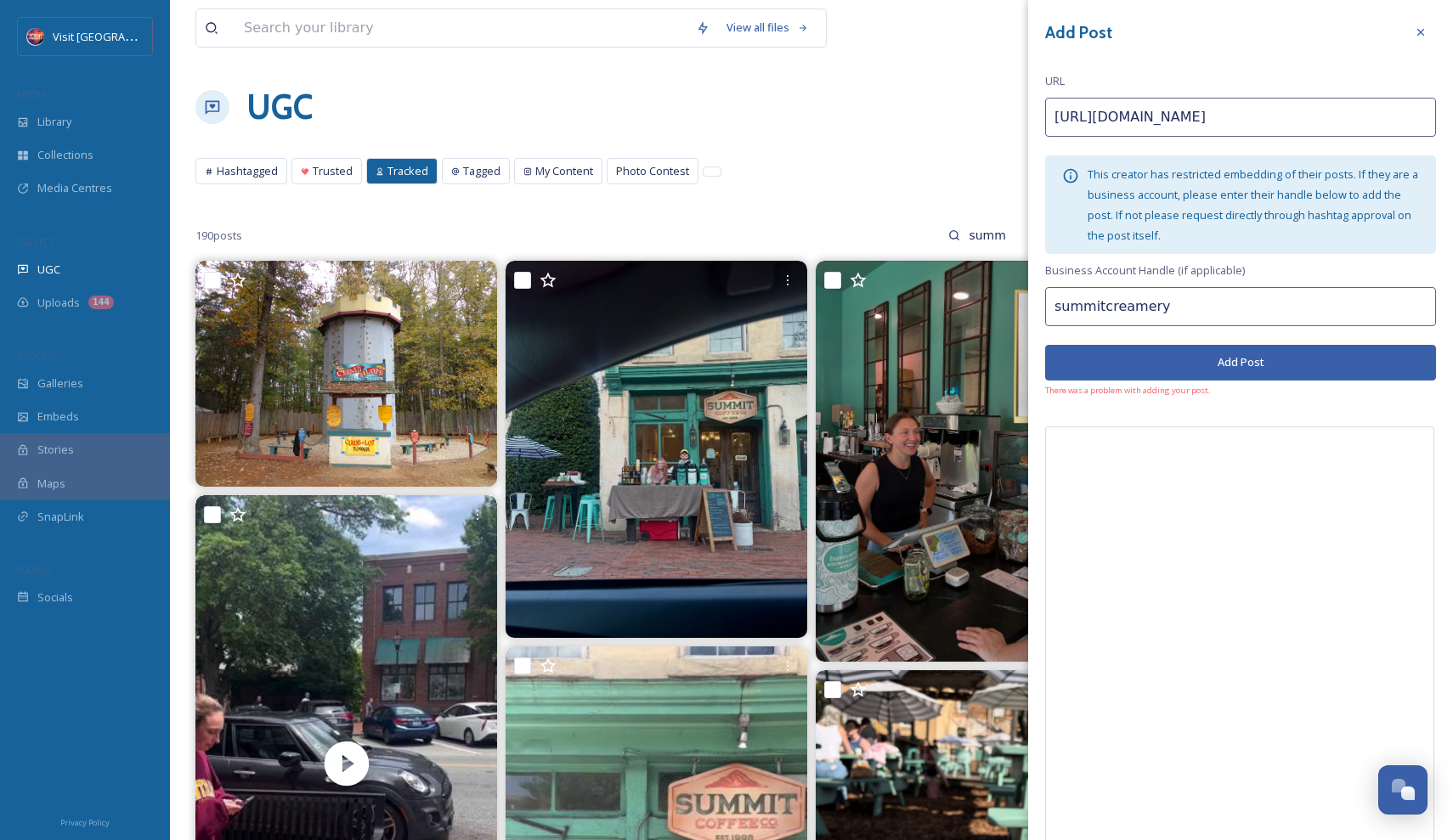
type input "summitcreamery"
click at [1253, 360] on button "Add Post" at bounding box center [1240, 361] width 390 height 34
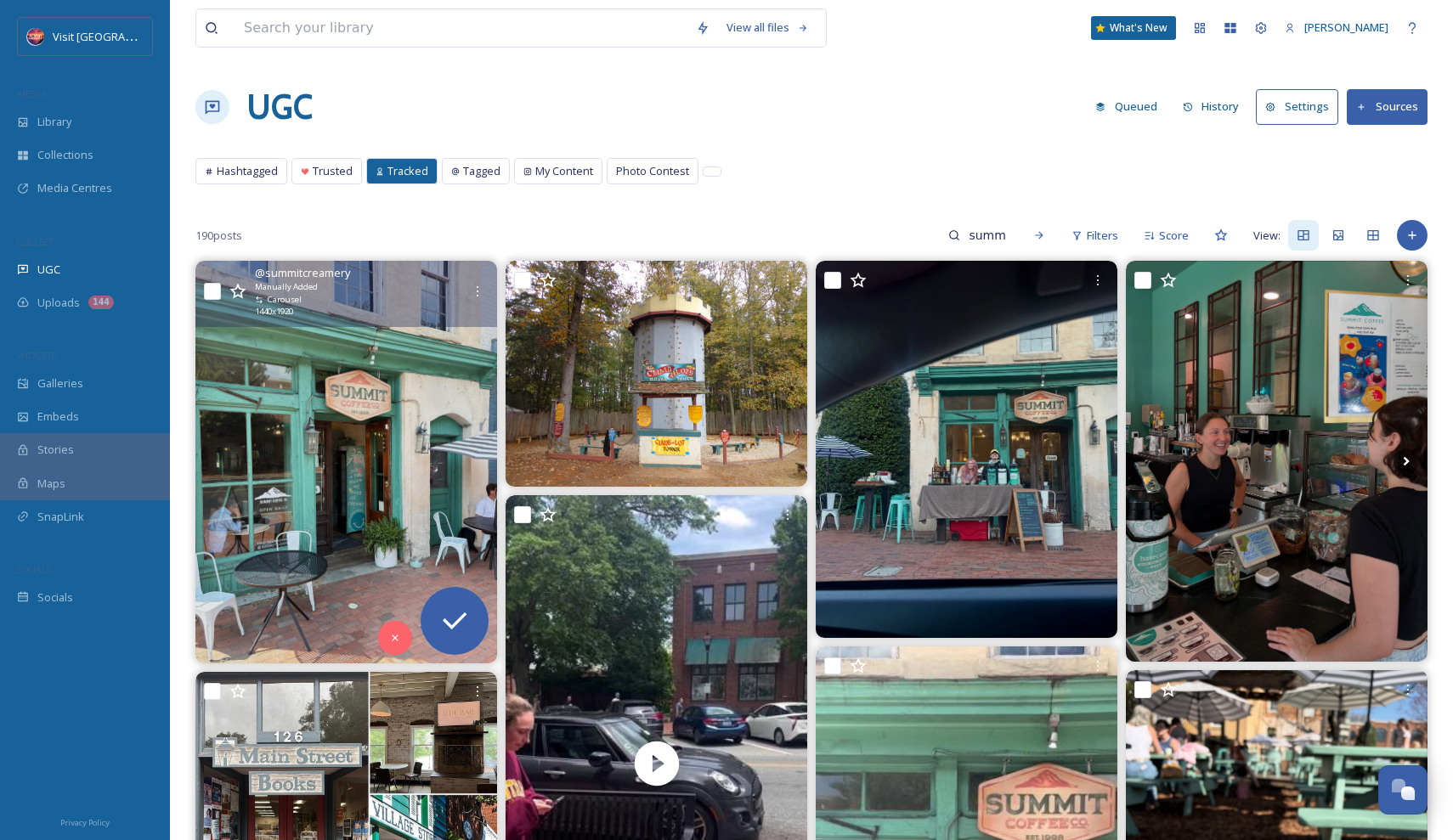
click at [401, 428] on img at bounding box center [346, 462] width 301 height 401
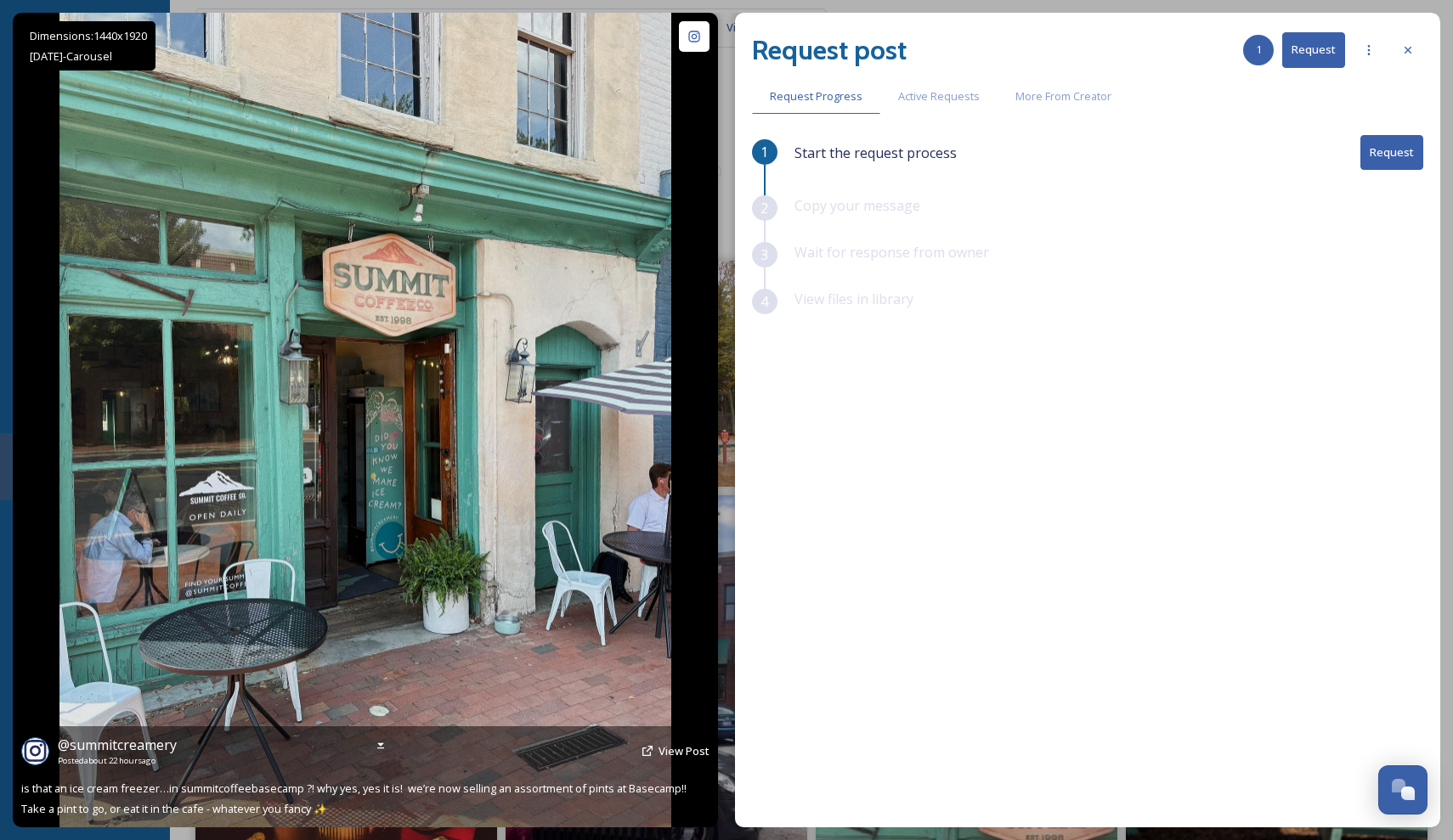
click at [550, 453] on img at bounding box center [364, 420] width 611 height 815
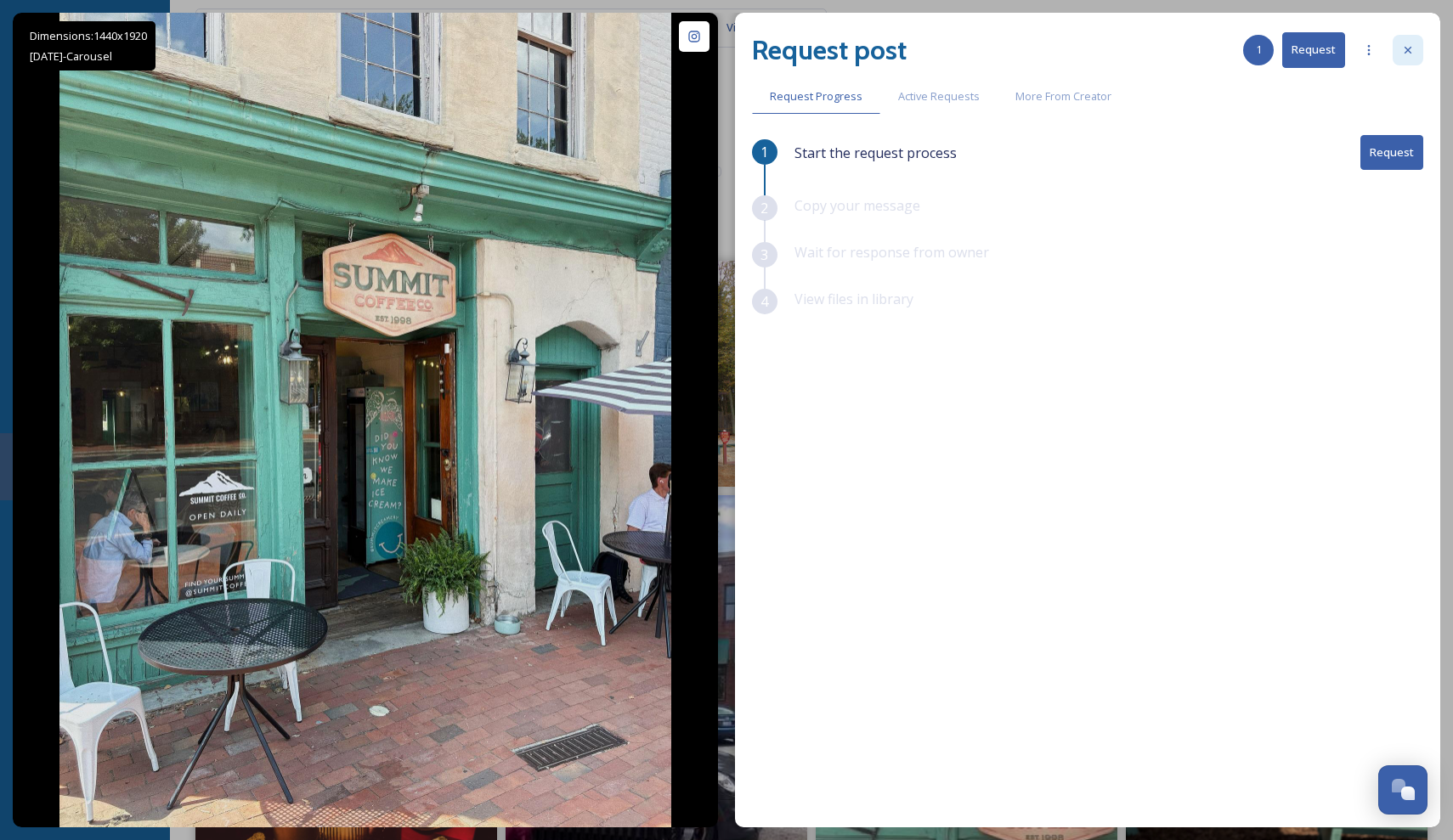
click at [1415, 47] on div at bounding box center [1407, 49] width 31 height 31
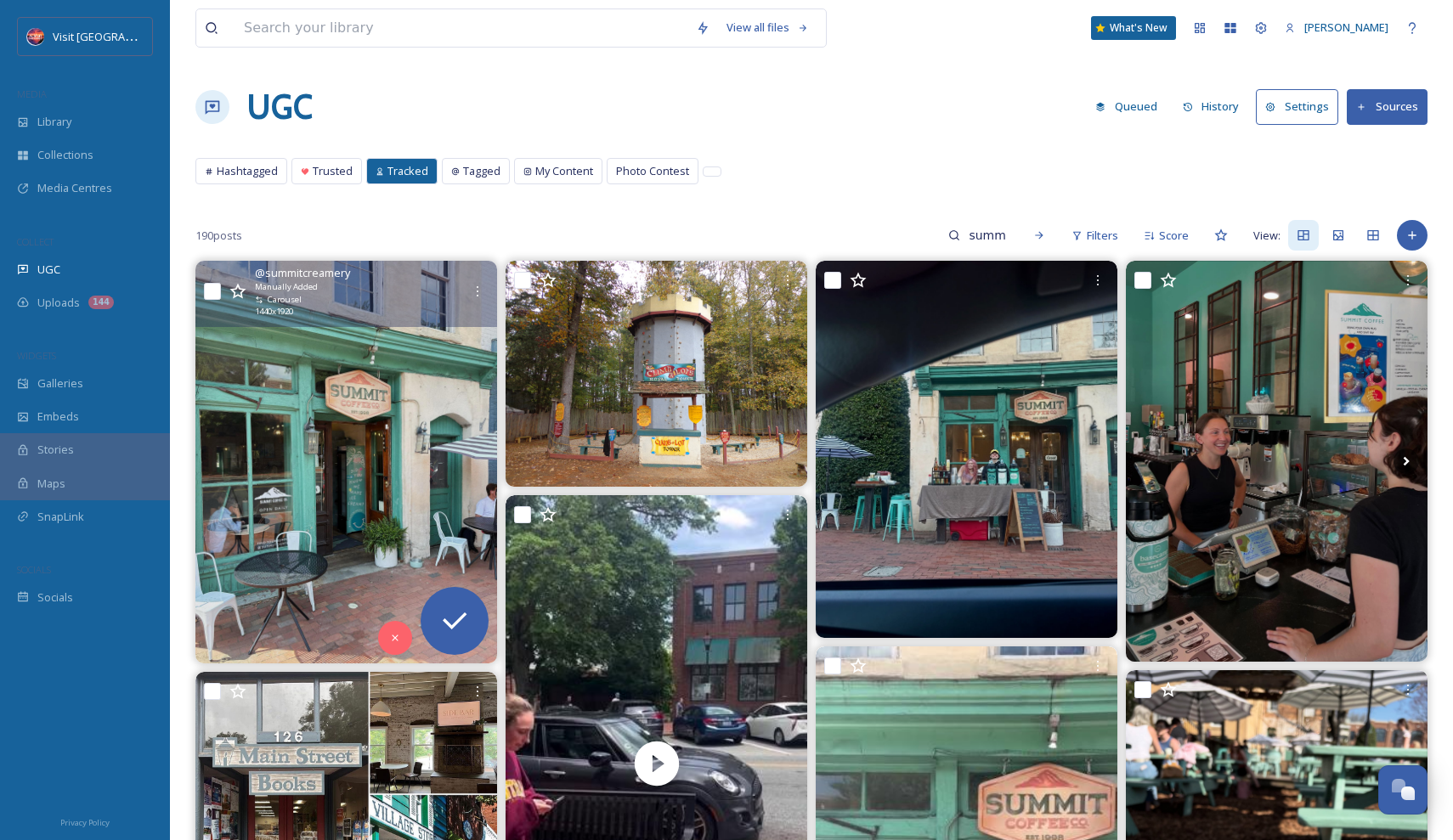
click at [297, 476] on img at bounding box center [346, 462] width 301 height 401
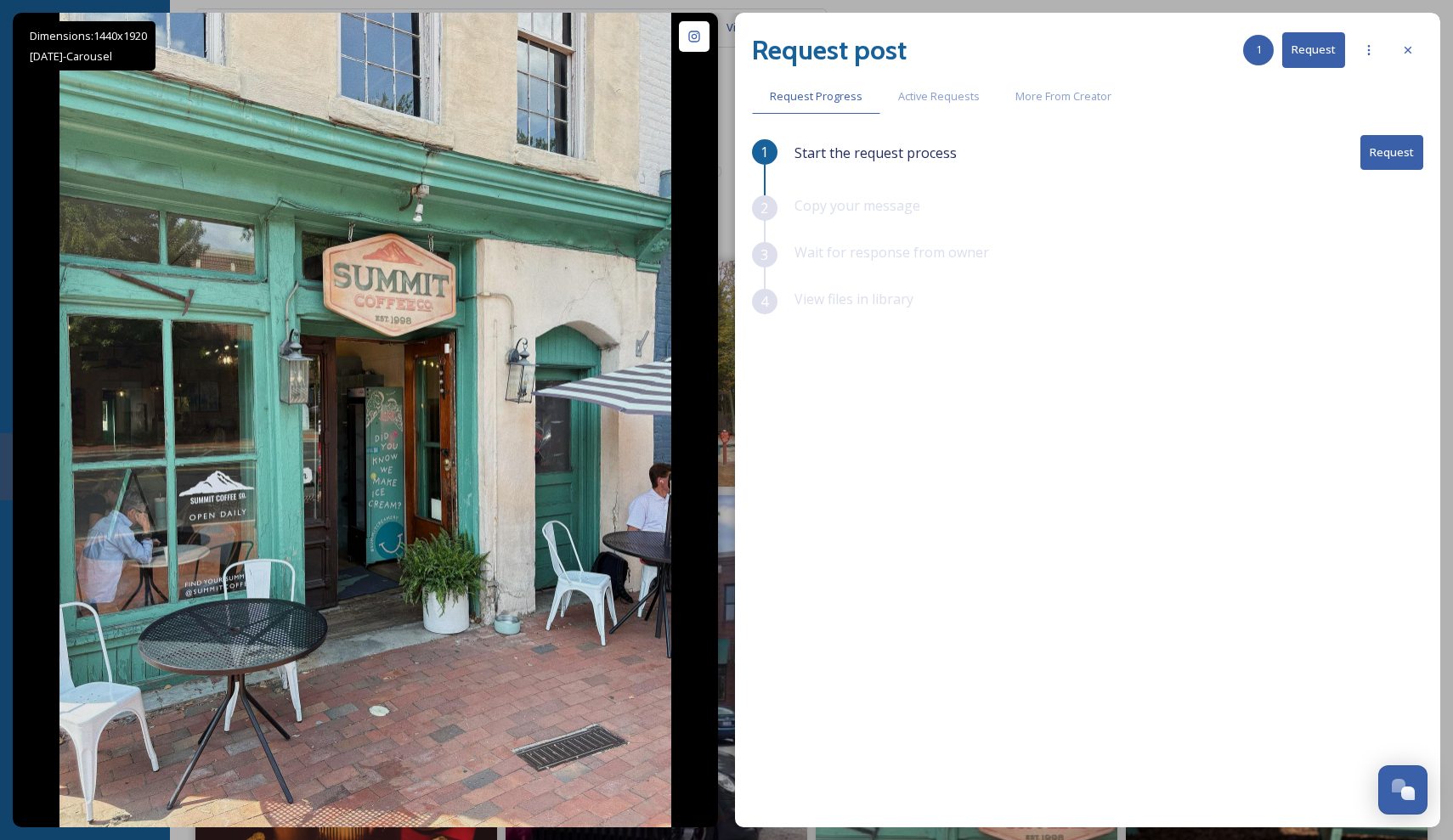
click at [1386, 151] on button "Request" at bounding box center [1392, 151] width 63 height 34
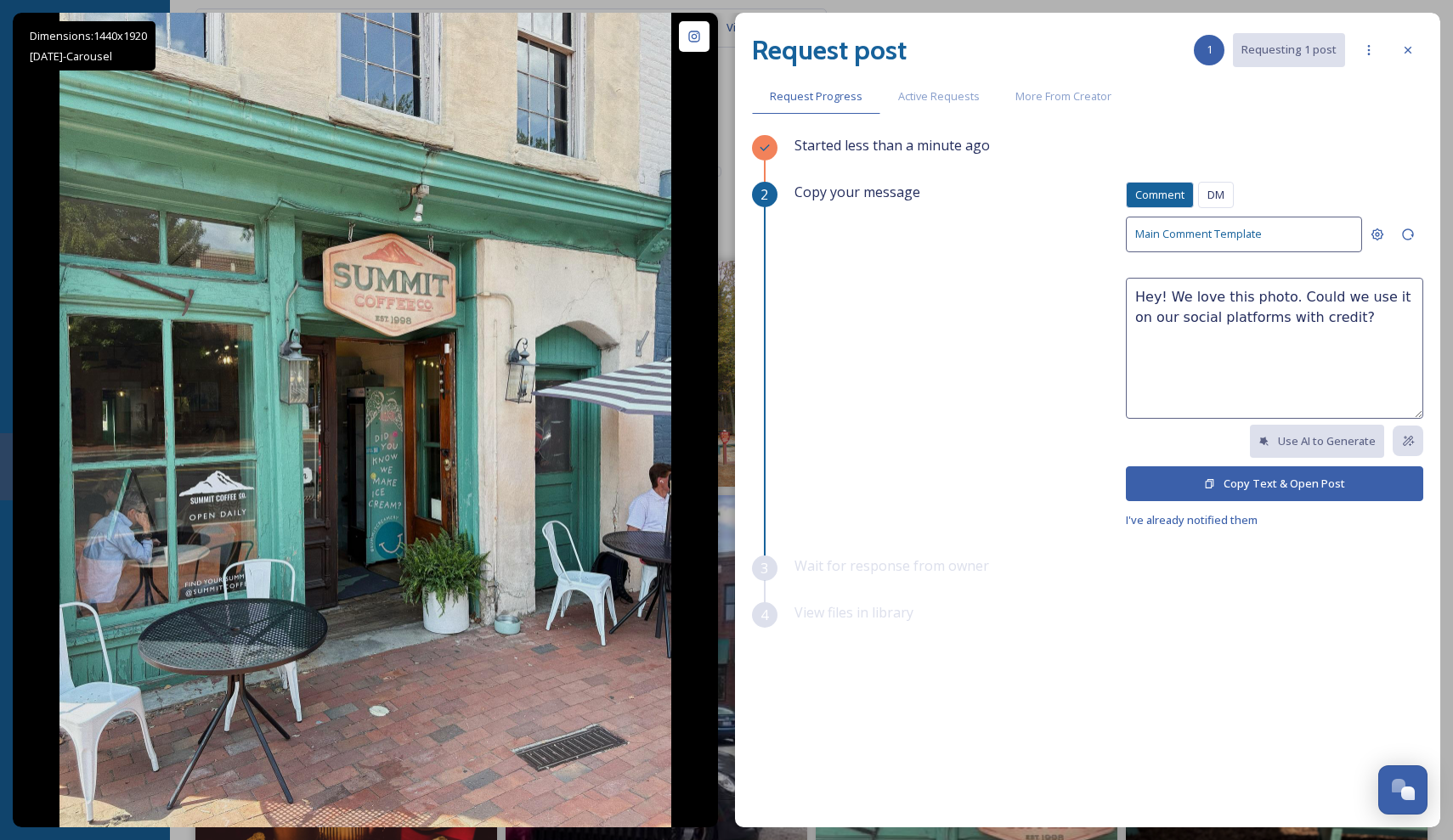
click at [1288, 480] on button "Copy Text & Open Post" at bounding box center [1275, 483] width 297 height 34
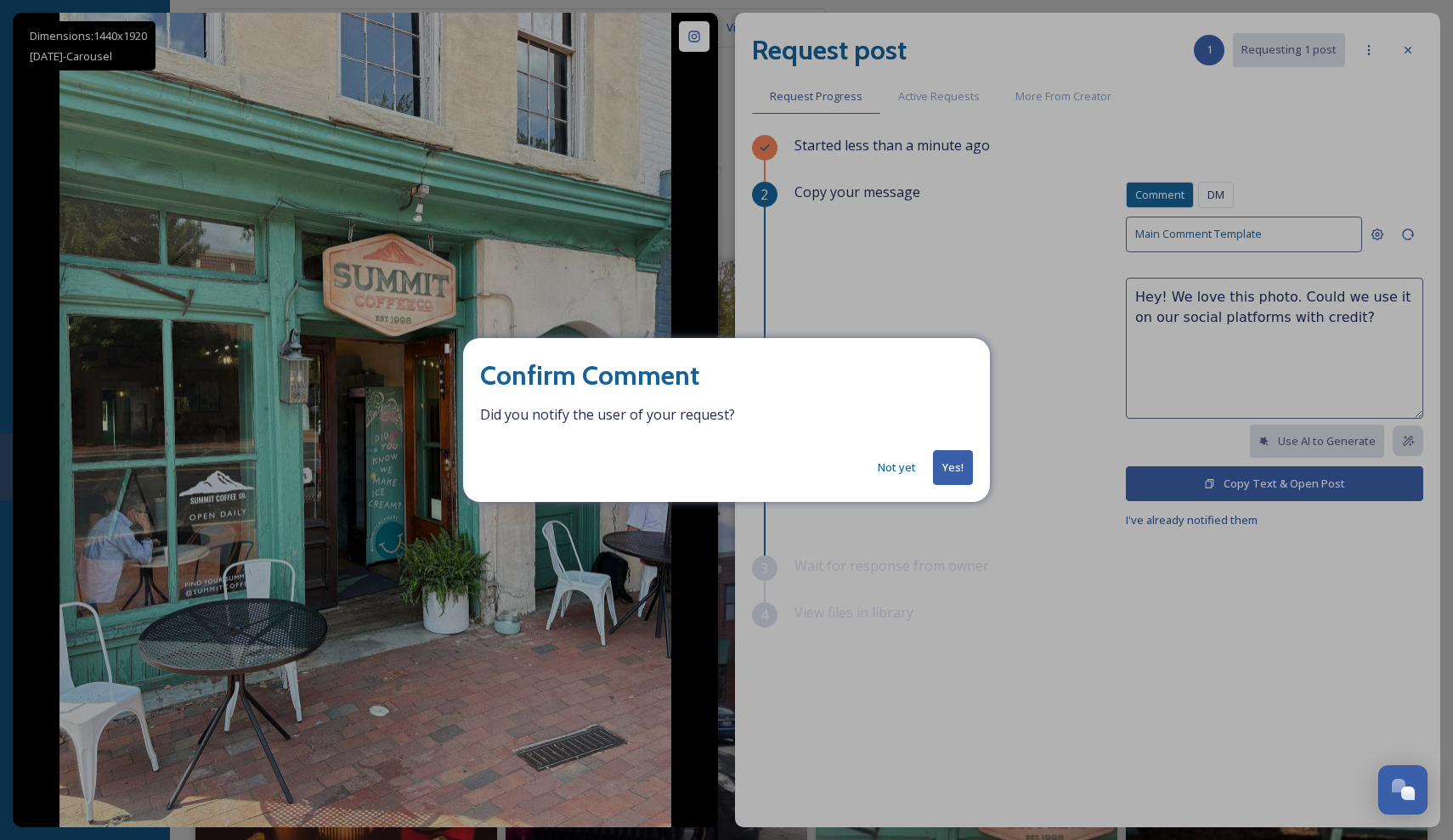
click at [899, 466] on button "Not yet" at bounding box center [896, 467] width 55 height 33
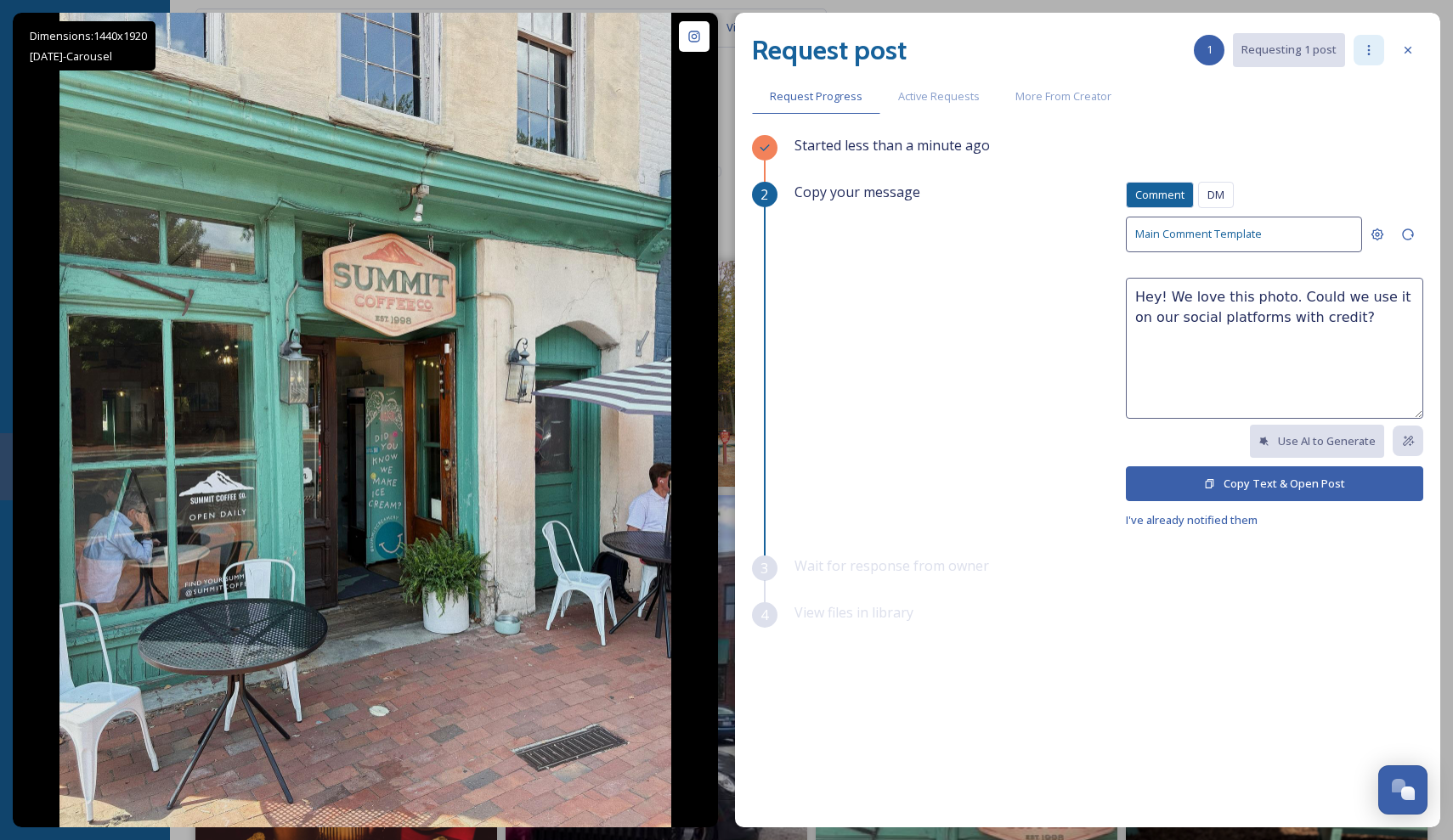
click at [1361, 47] on div at bounding box center [1368, 49] width 31 height 31
click at [1162, 114] on div "Request post 1 Requesting 1 post Add Posts To Queue Add To Tracked Blacklist Ac…" at bounding box center [1088, 420] width 706 height 815
click at [1406, 54] on icon at bounding box center [1407, 50] width 14 height 14
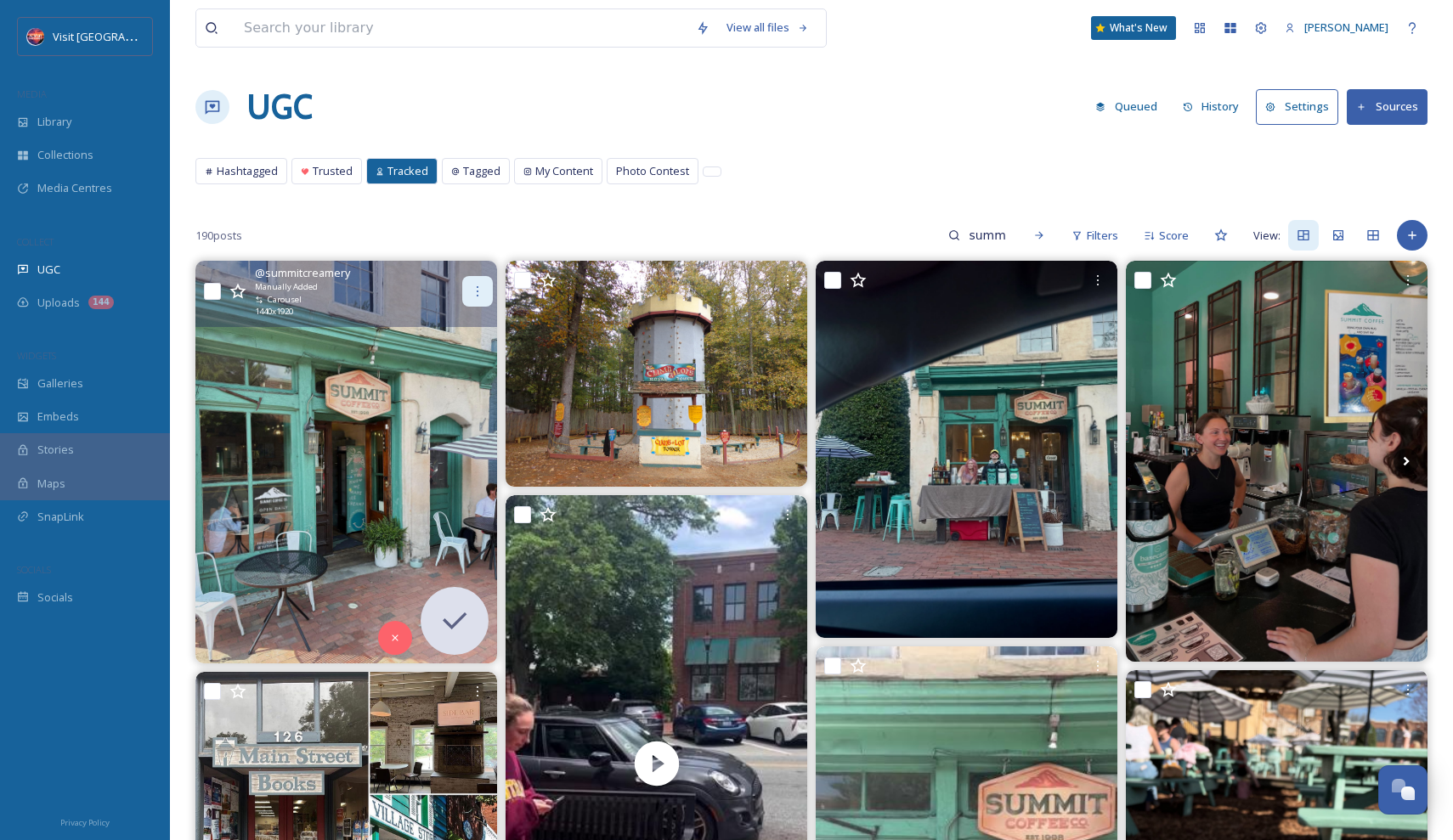
click at [482, 279] on div at bounding box center [477, 291] width 31 height 31
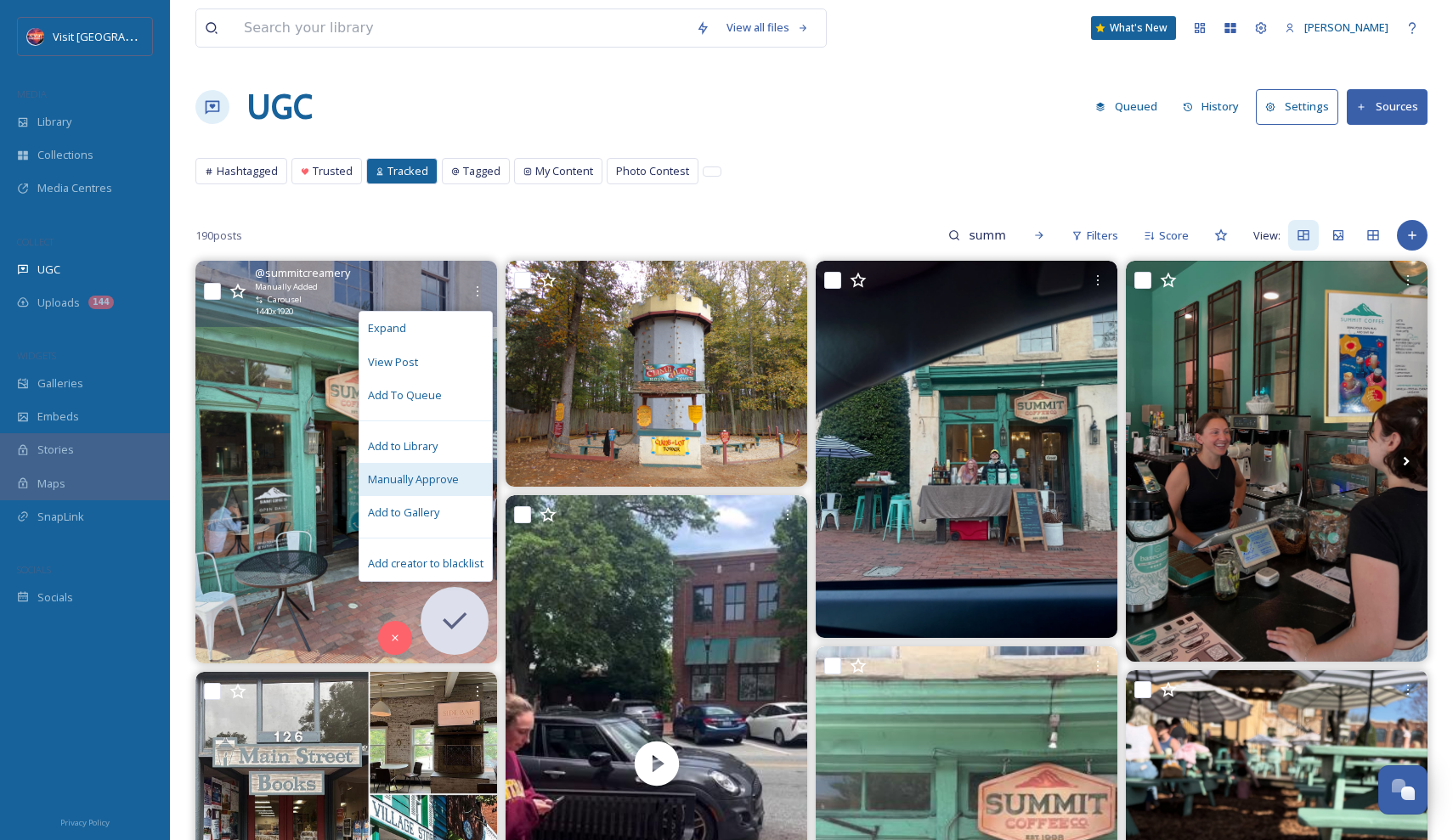
click at [420, 476] on span "Manually Approve" at bounding box center [414, 479] width 91 height 16
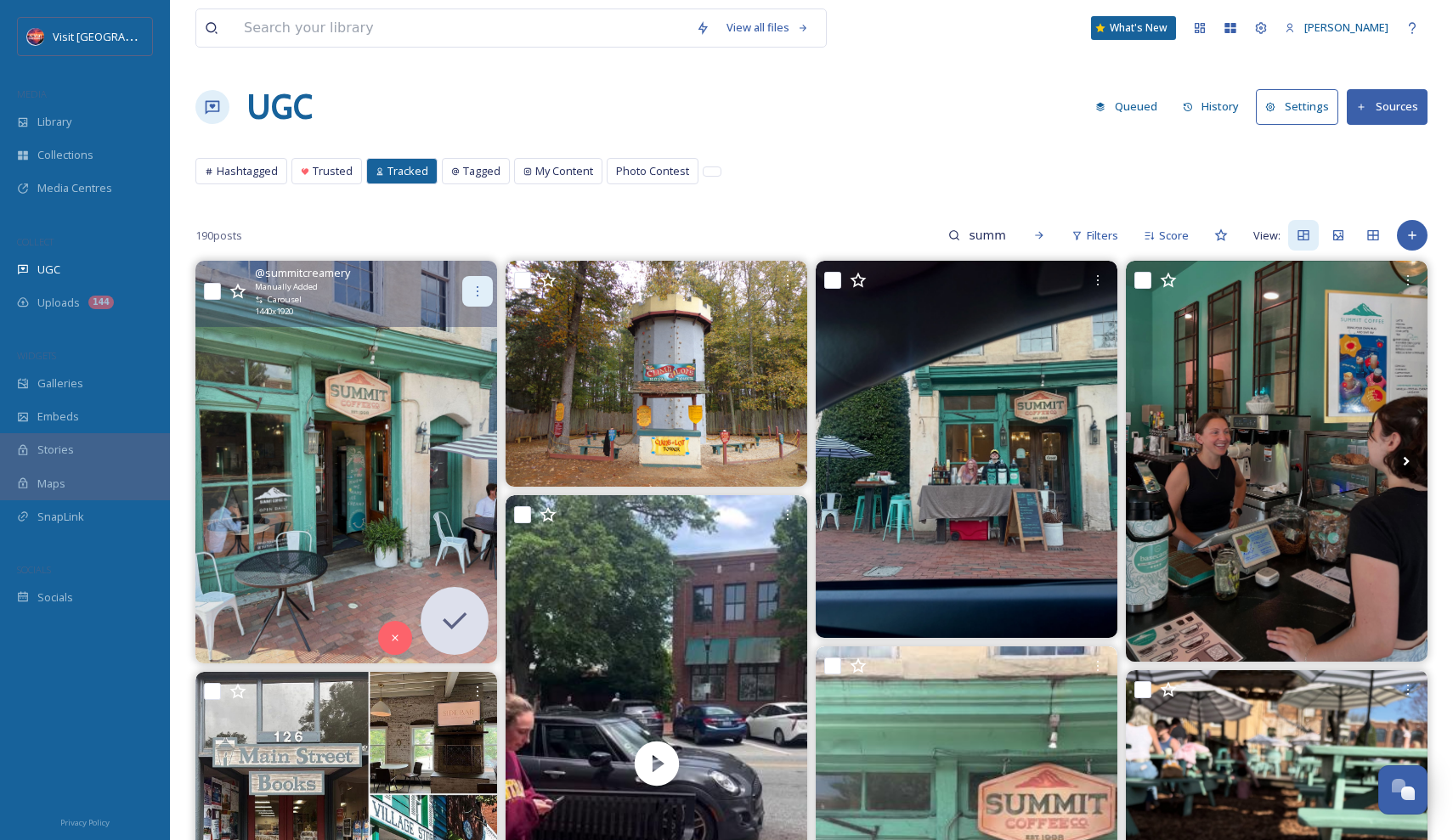
click at [465, 301] on div at bounding box center [477, 291] width 31 height 31
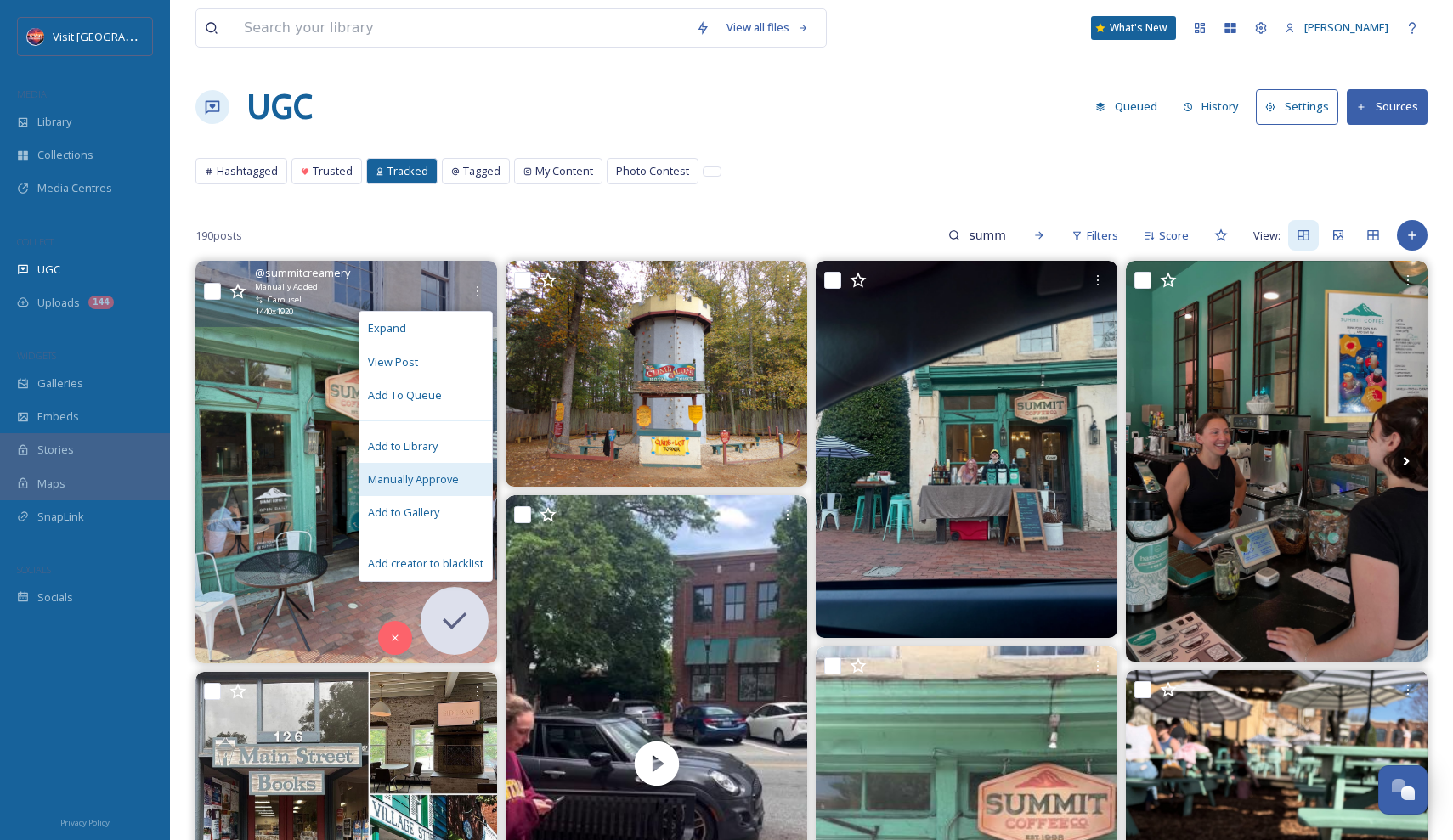
click at [381, 471] on span "Manually Approve" at bounding box center [414, 479] width 91 height 16
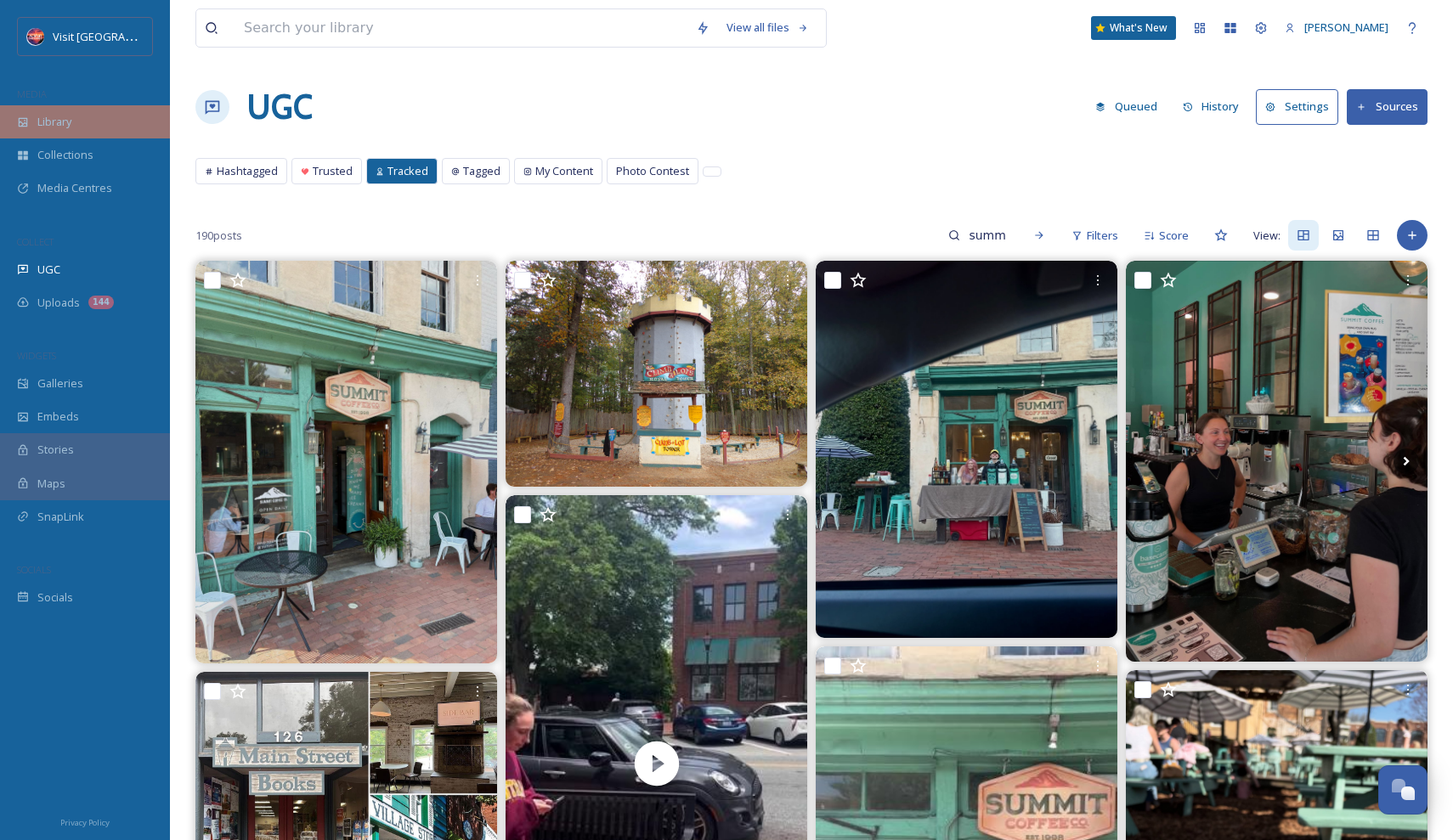
click at [46, 115] on span "Library" at bounding box center [54, 121] width 34 height 16
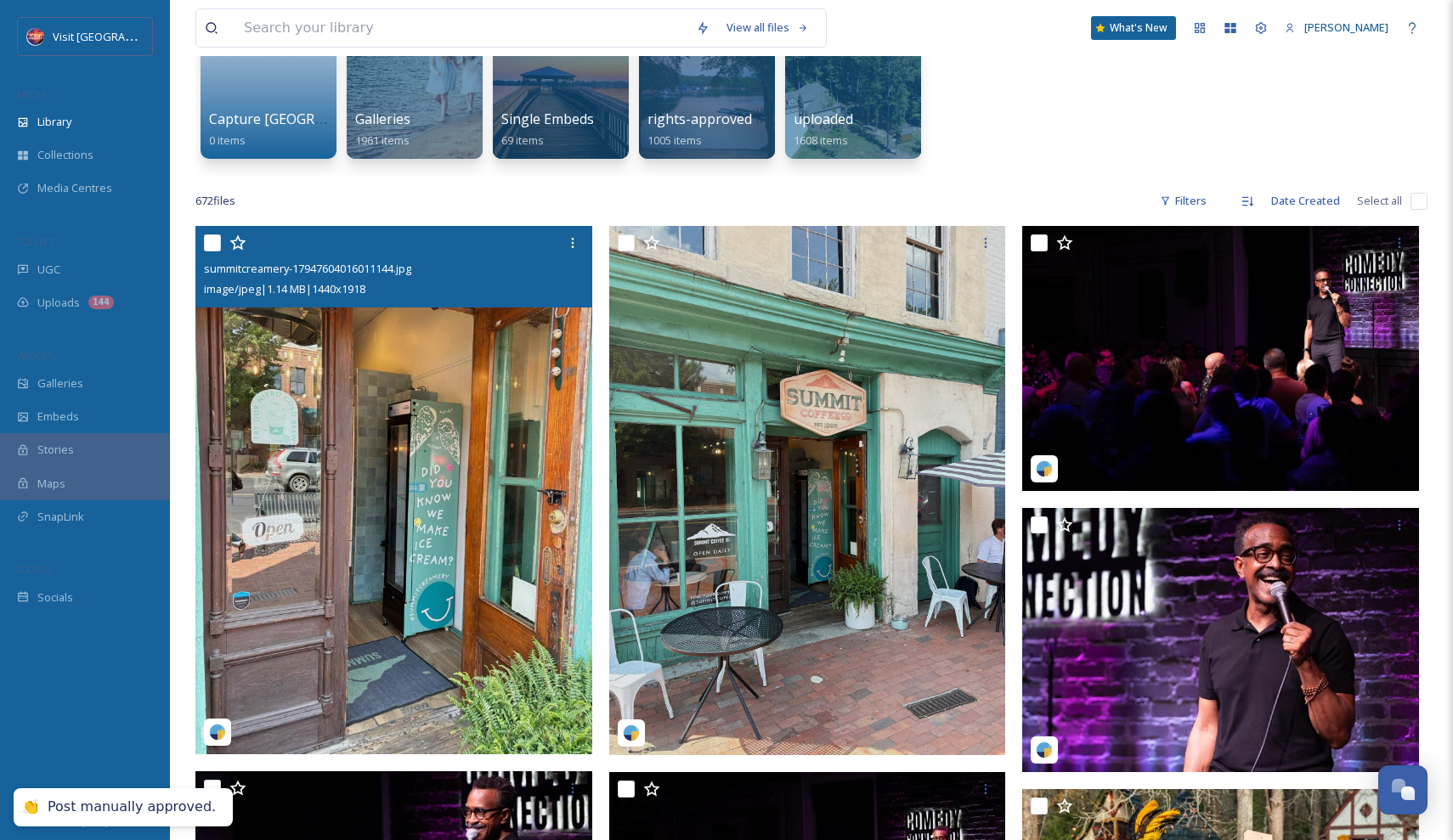
scroll to position [243, 0]
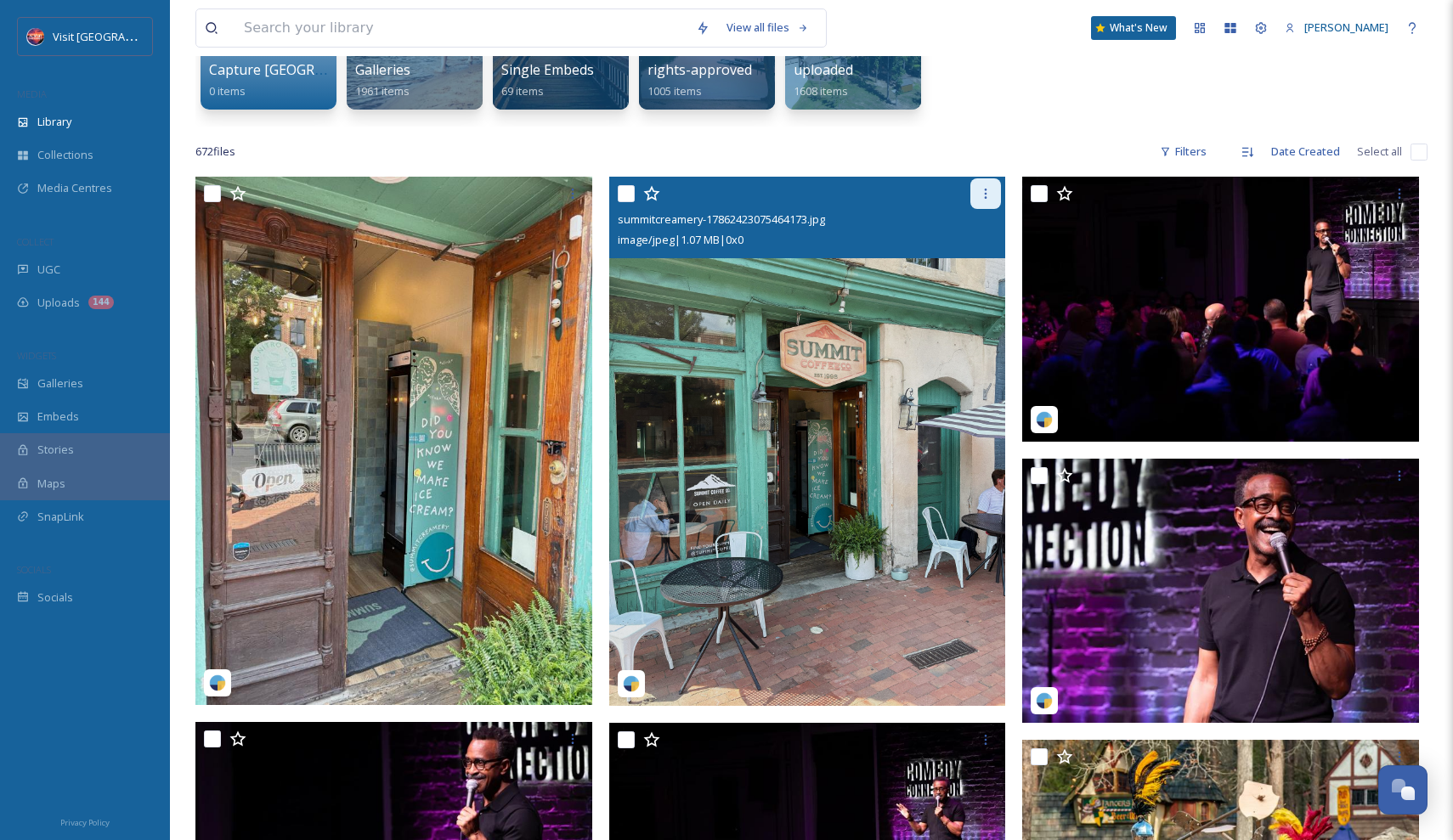
click at [982, 202] on div at bounding box center [985, 193] width 31 height 31
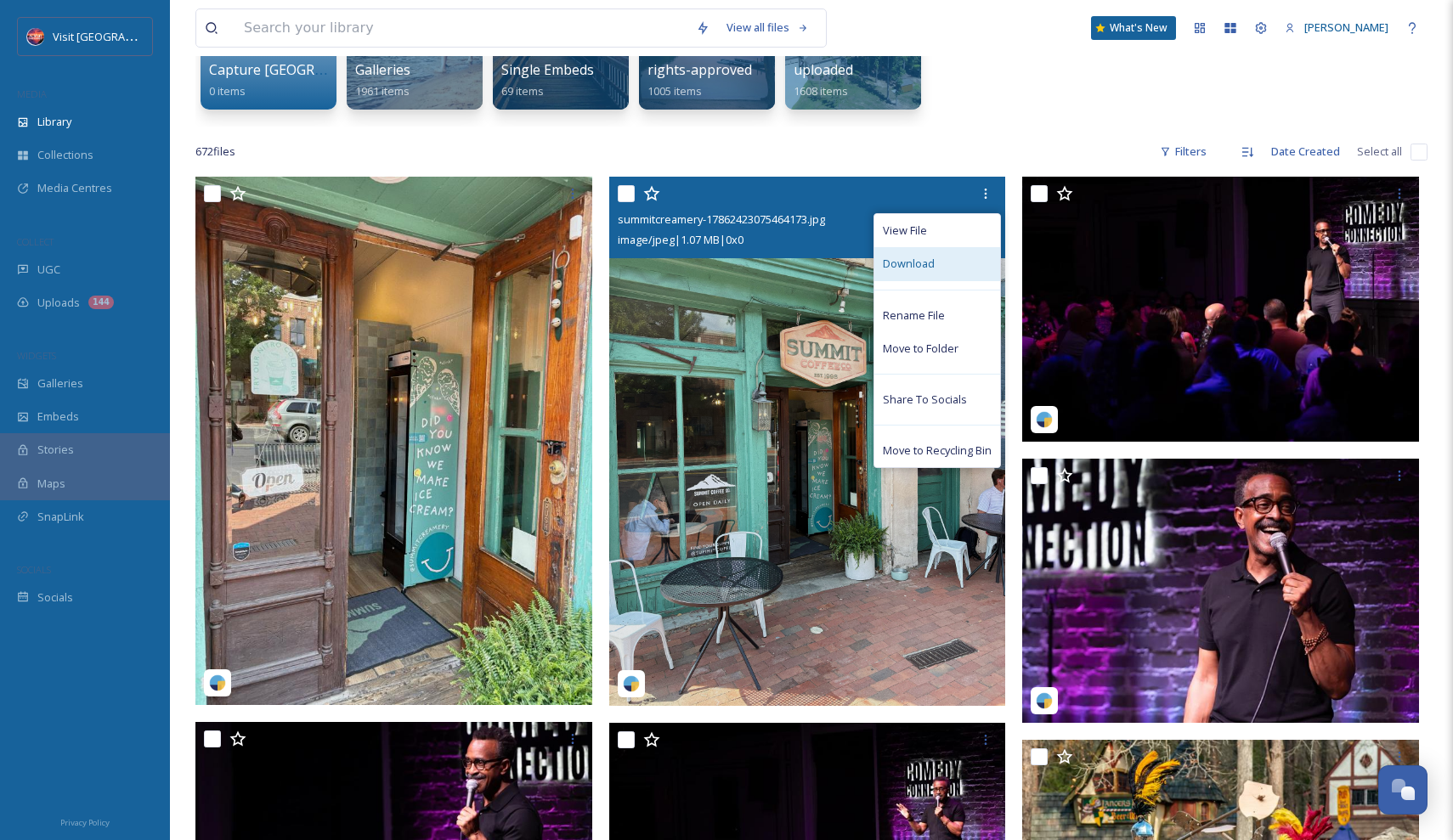
click at [937, 262] on div "Download" at bounding box center [937, 264] width 125 height 33
